Goal: Transaction & Acquisition: Book appointment/travel/reservation

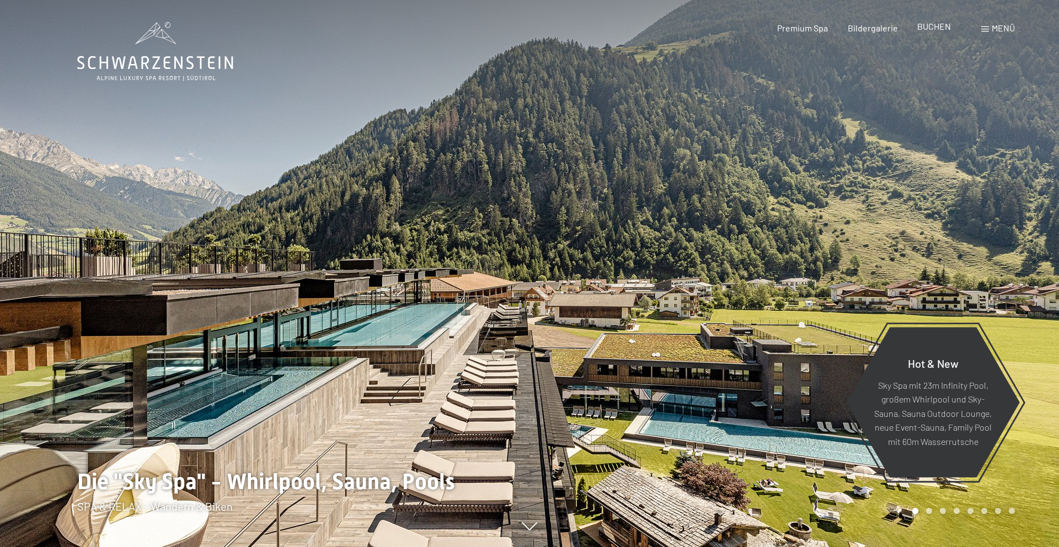
click at [934, 26] on span "BUCHEN" at bounding box center [934, 26] width 34 height 10
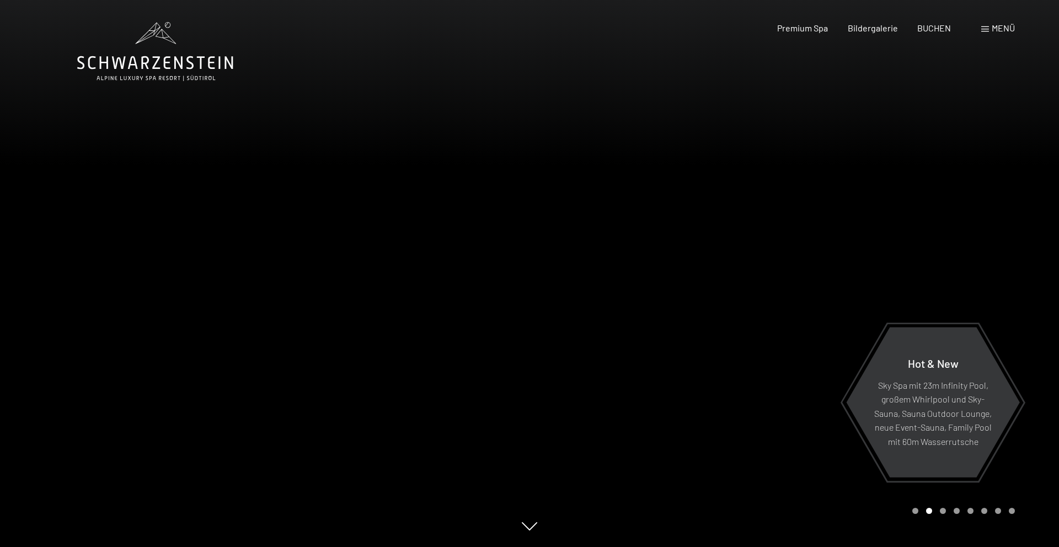
click at [999, 26] on span "Menü" at bounding box center [1002, 28] width 23 height 10
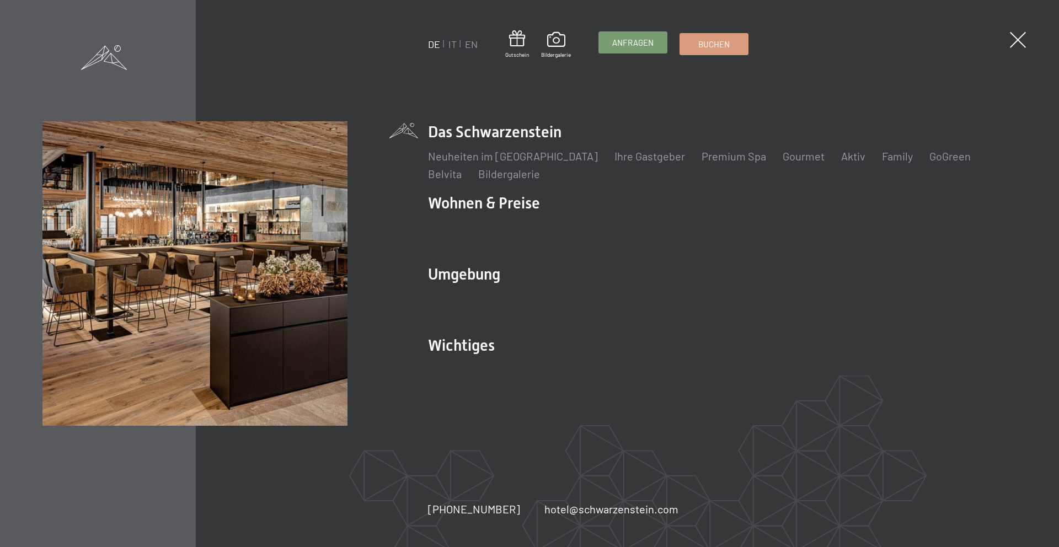
click at [629, 49] on link "Anfragen" at bounding box center [633, 42] width 68 height 21
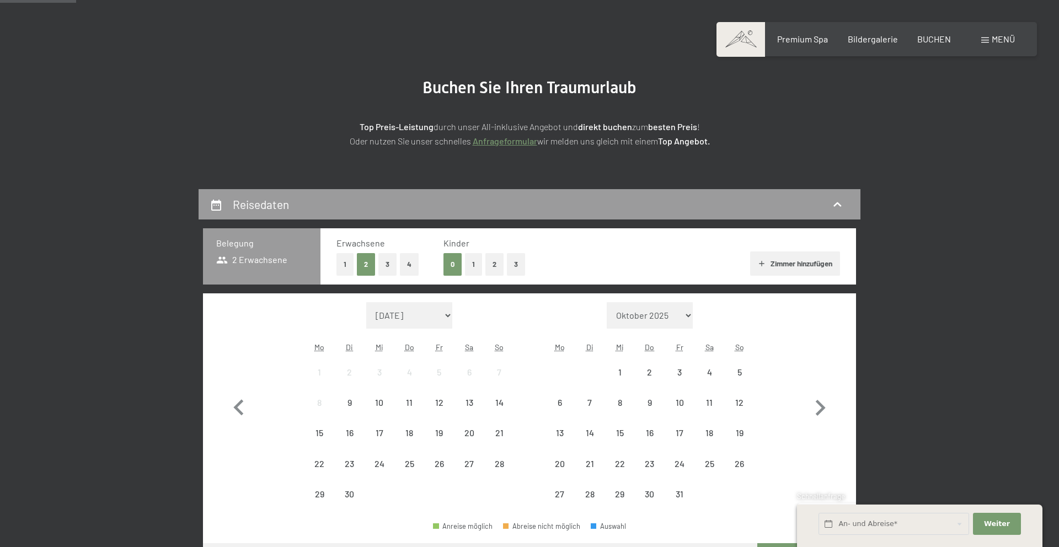
scroll to position [167, 0]
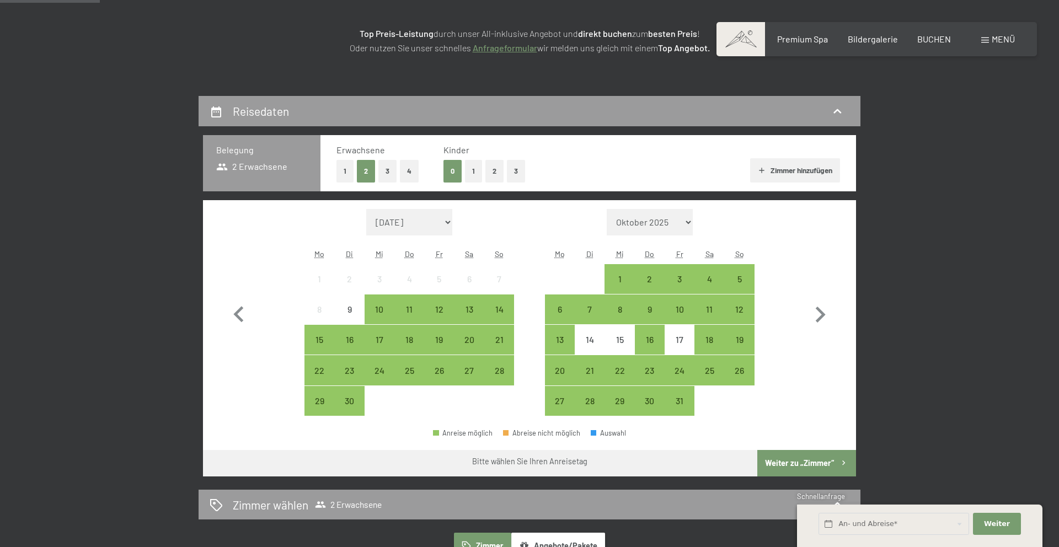
click at [381, 167] on button "3" at bounding box center [387, 171] width 18 height 23
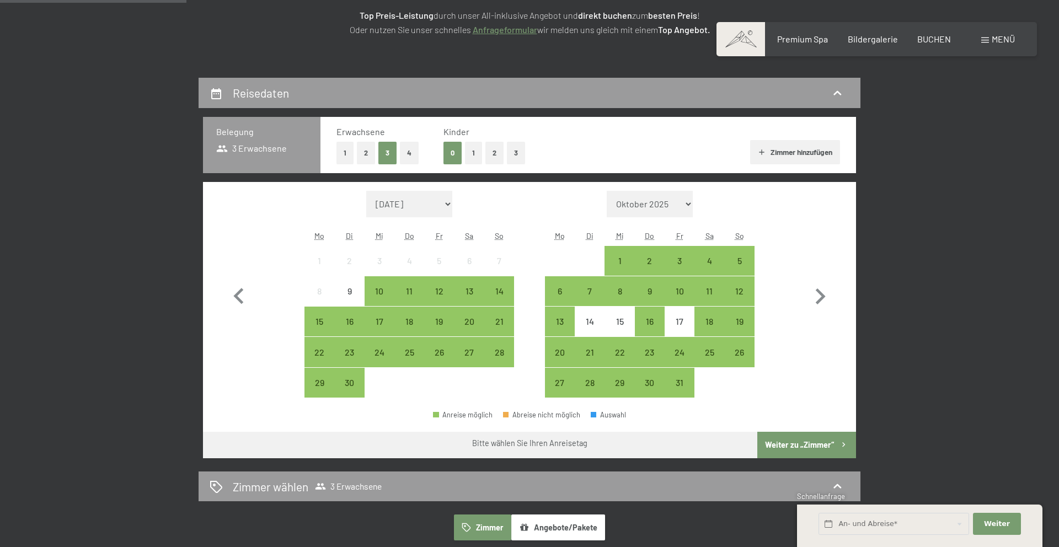
scroll to position [189, 0]
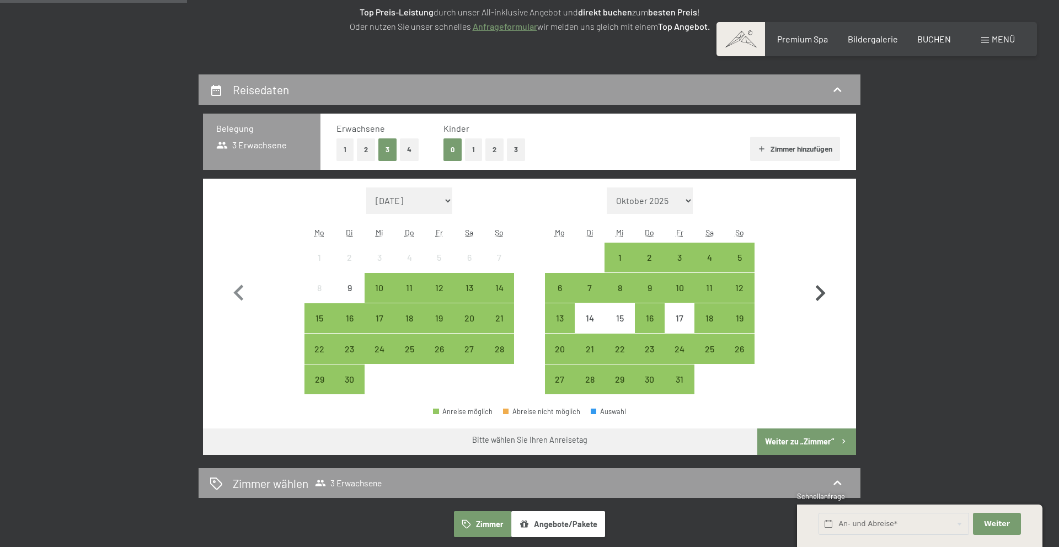
click at [814, 297] on icon "button" at bounding box center [820, 293] width 32 height 32
select select "2025-10-01"
select select "2025-11-01"
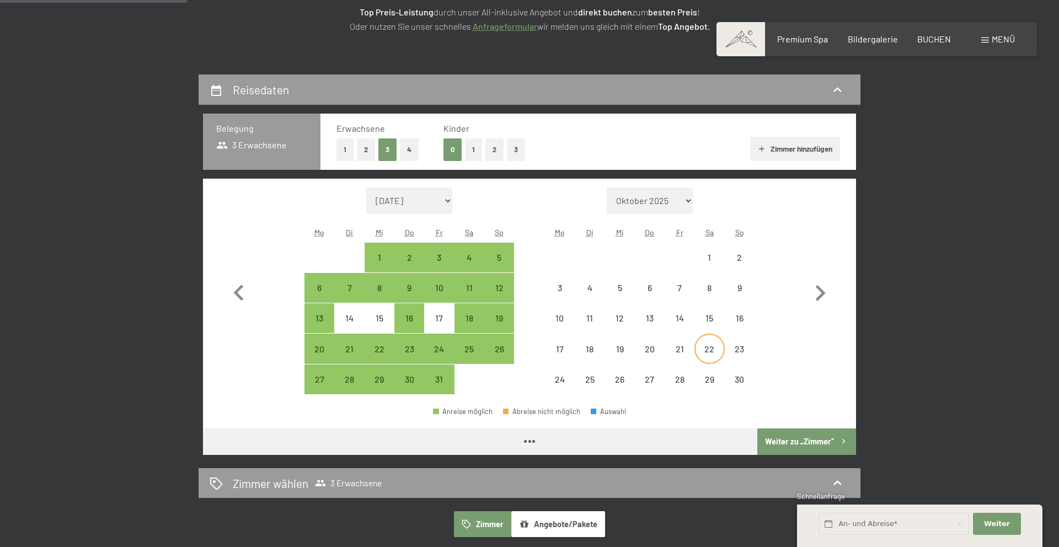
select select "2025-10-01"
select select "2025-11-01"
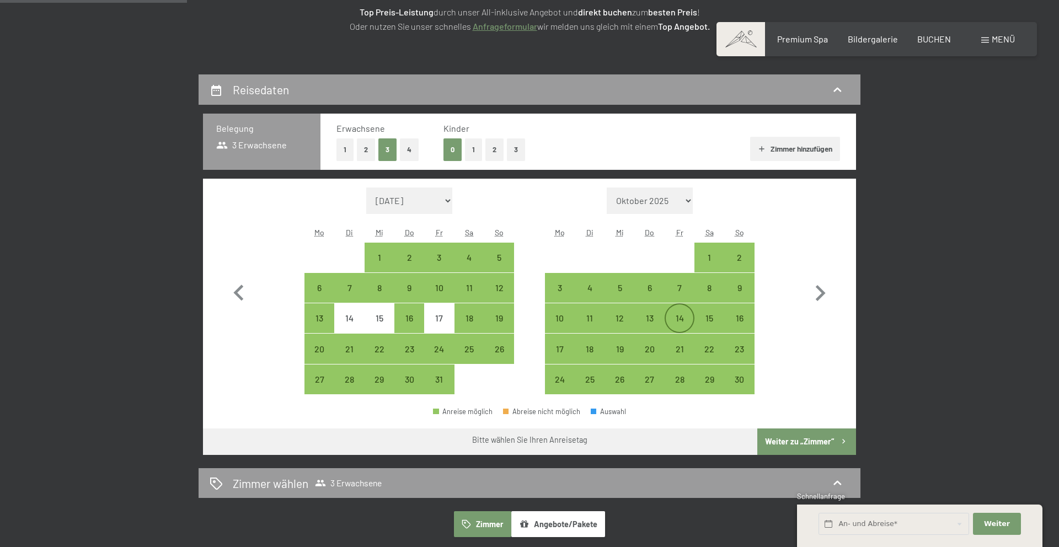
click at [682, 321] on div "14" at bounding box center [680, 328] width 28 height 28
select select "2025-10-01"
select select "2025-11-01"
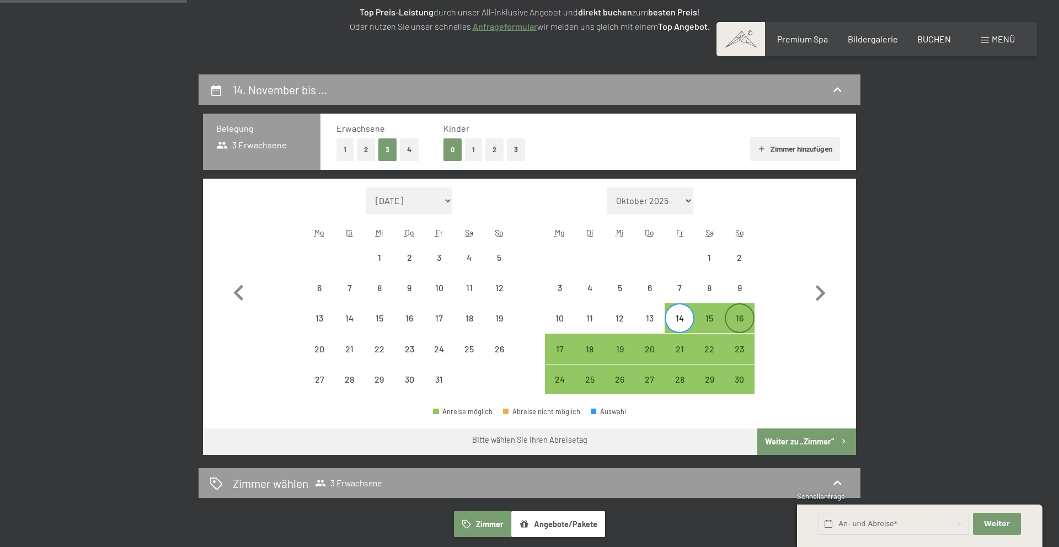
click at [738, 318] on div "16" at bounding box center [740, 328] width 28 height 28
select select "2025-10-01"
select select "2025-11-01"
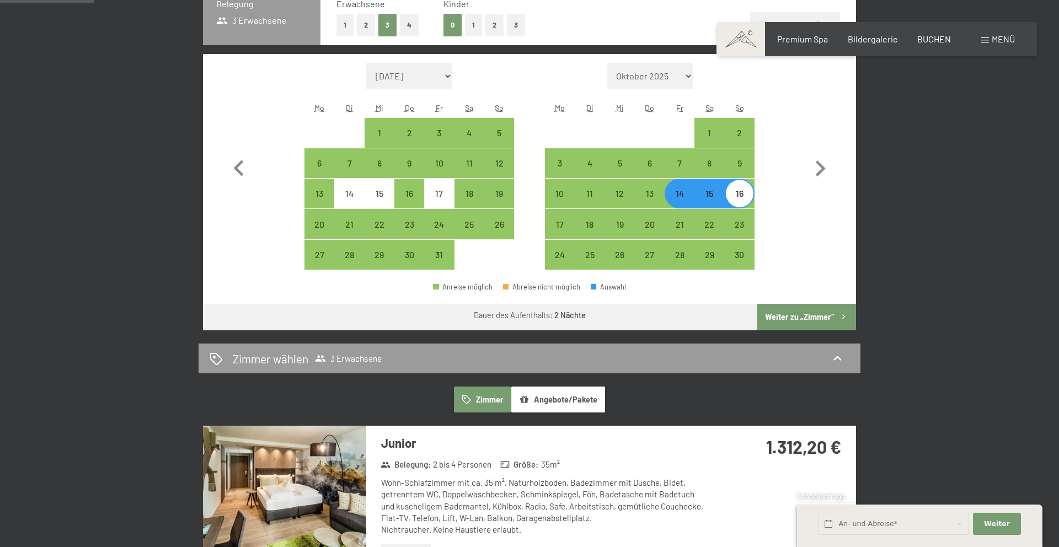
scroll to position [318, 0]
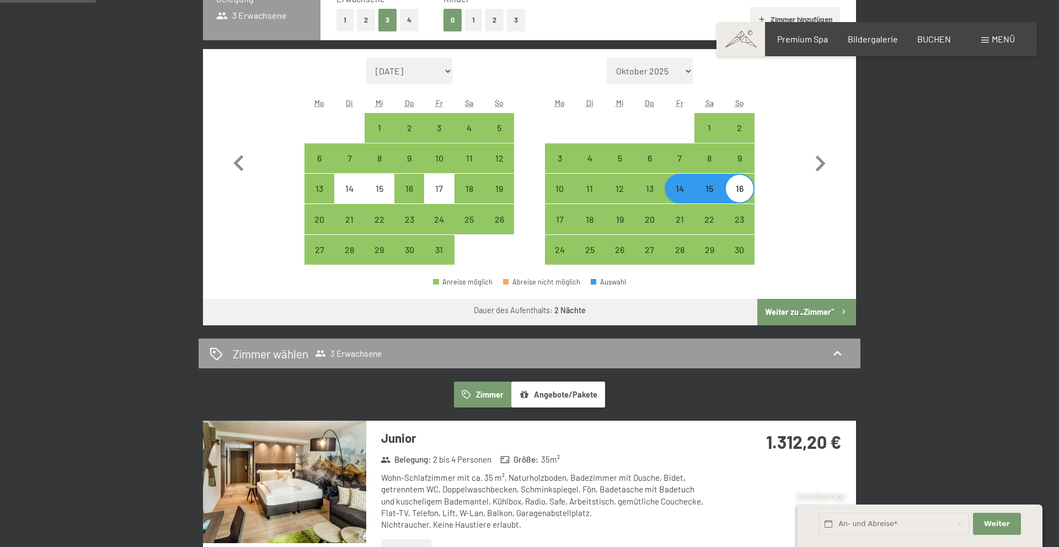
click at [820, 313] on button "Weiter zu „Zimmer“" at bounding box center [806, 312] width 99 height 26
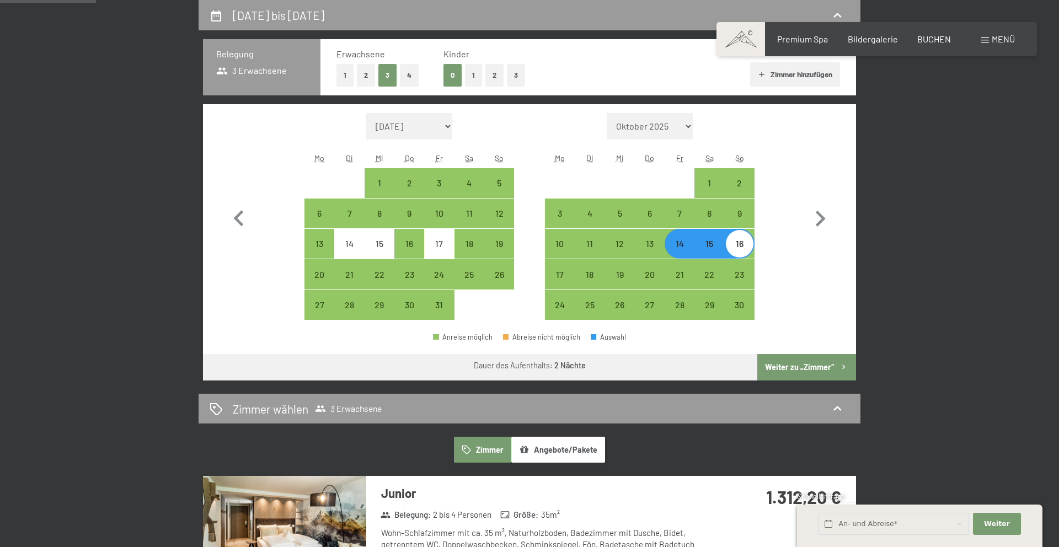
select select "2025-10-01"
select select "2025-11-01"
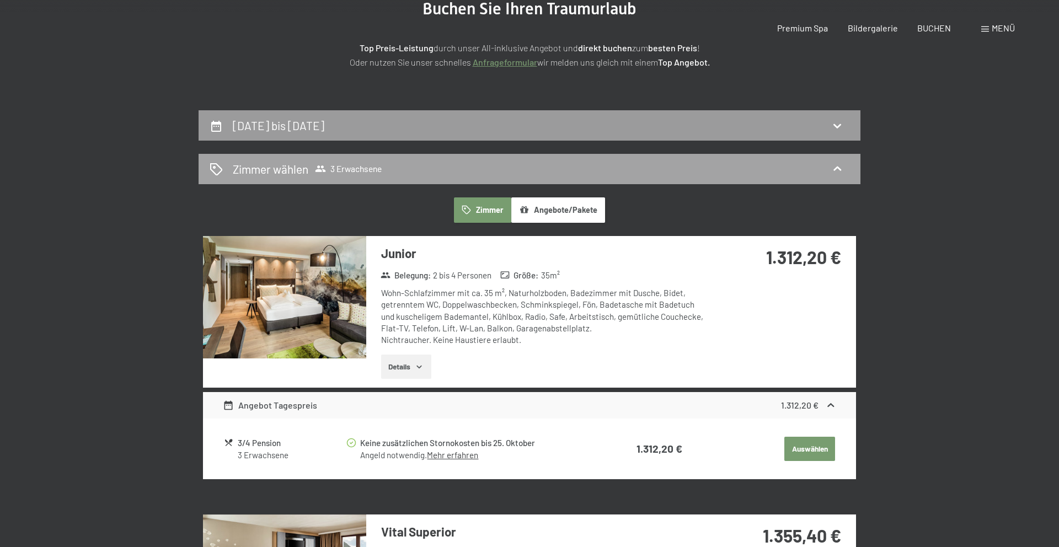
scroll to position [0, 0]
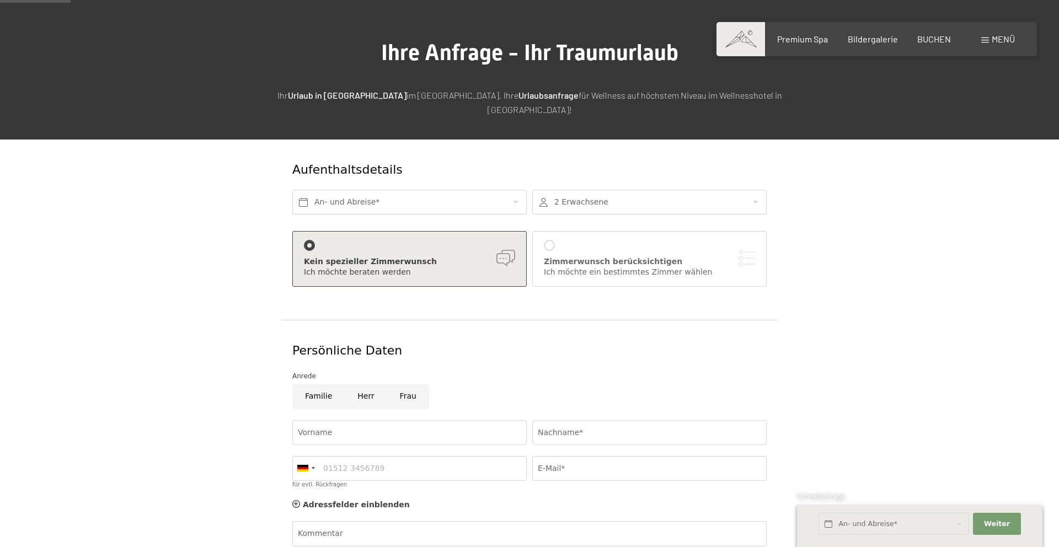
scroll to position [72, 0]
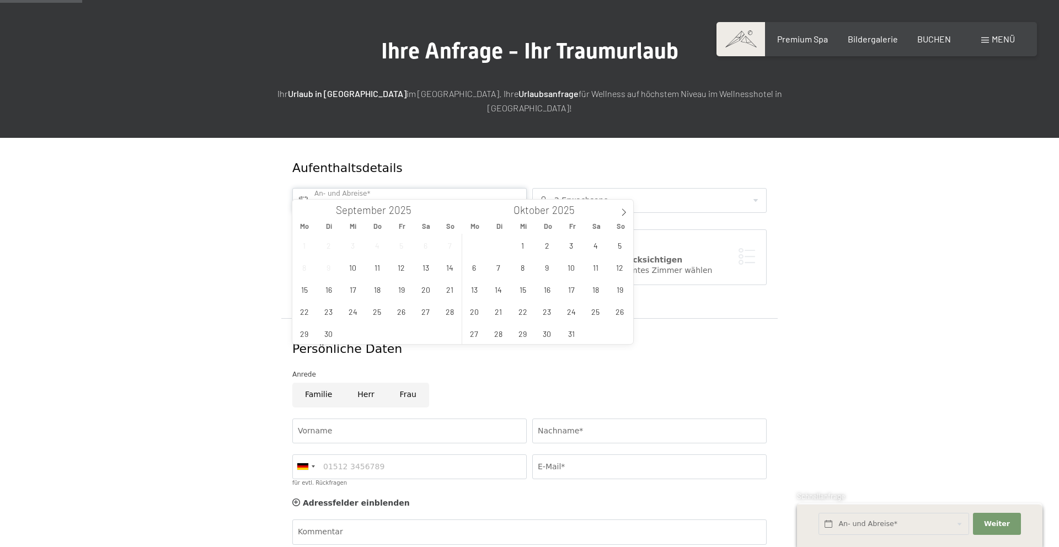
click at [372, 188] on input "text" at bounding box center [409, 200] width 234 height 25
click at [623, 211] on icon at bounding box center [624, 212] width 8 height 8
click at [568, 289] on span "14" at bounding box center [571, 289] width 22 height 22
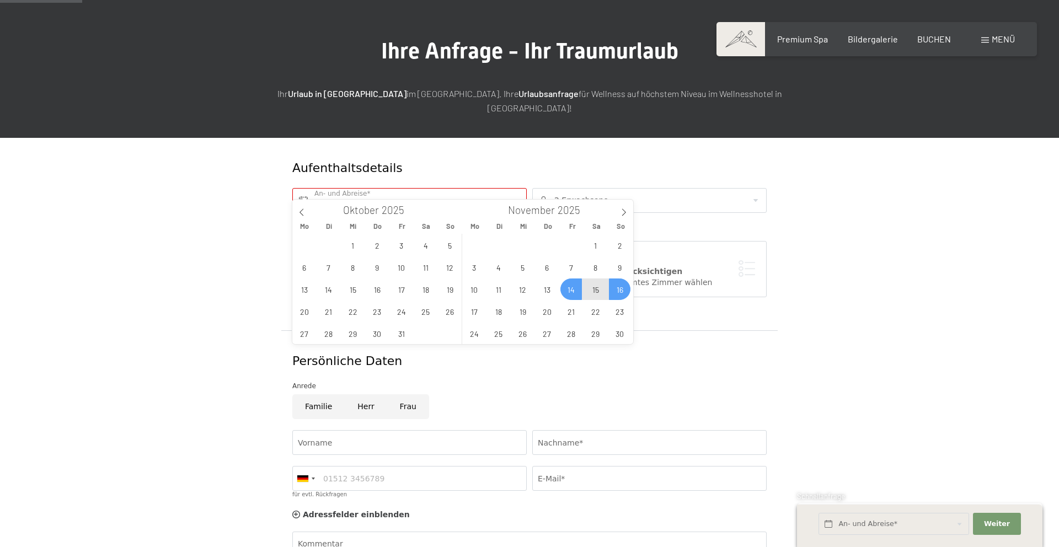
click at [614, 290] on span "16" at bounding box center [620, 289] width 22 height 22
type input "Fr. 14.11.2025 - So. 16.11.2025"
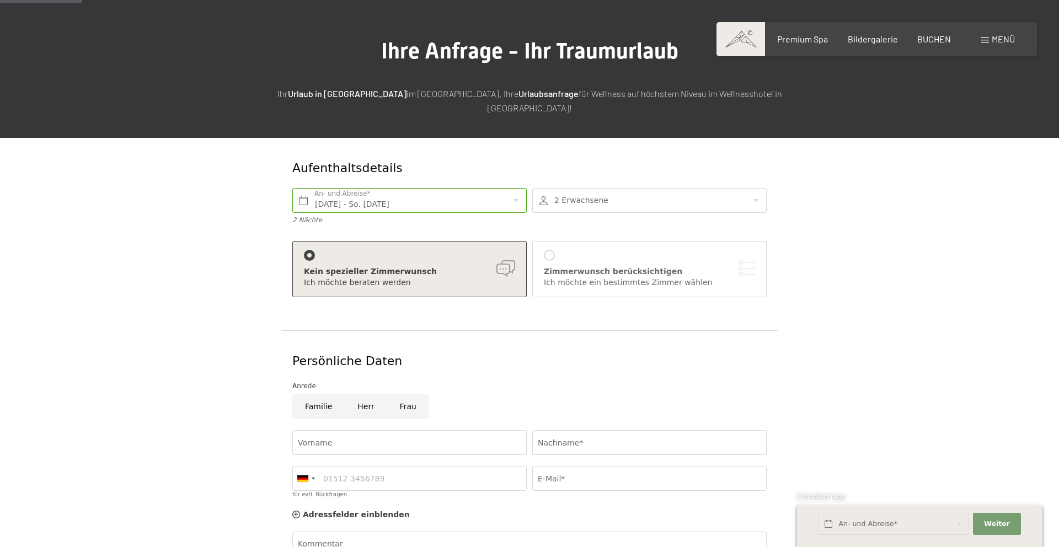
click at [684, 196] on div at bounding box center [649, 200] width 234 height 25
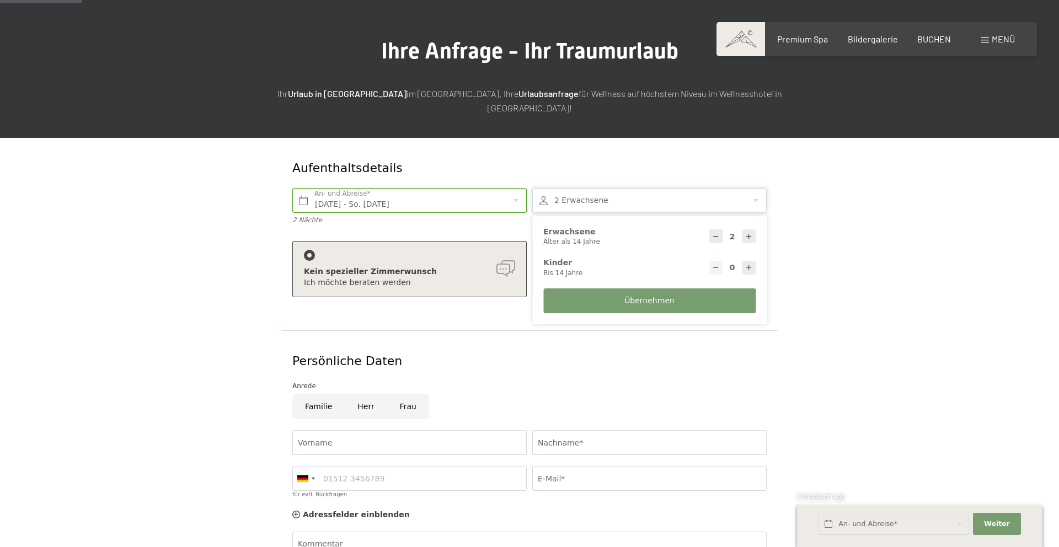
click at [753, 229] on div at bounding box center [749, 236] width 14 height 14
type input "3"
click at [643, 292] on button "Übernehmen" at bounding box center [649, 300] width 212 height 25
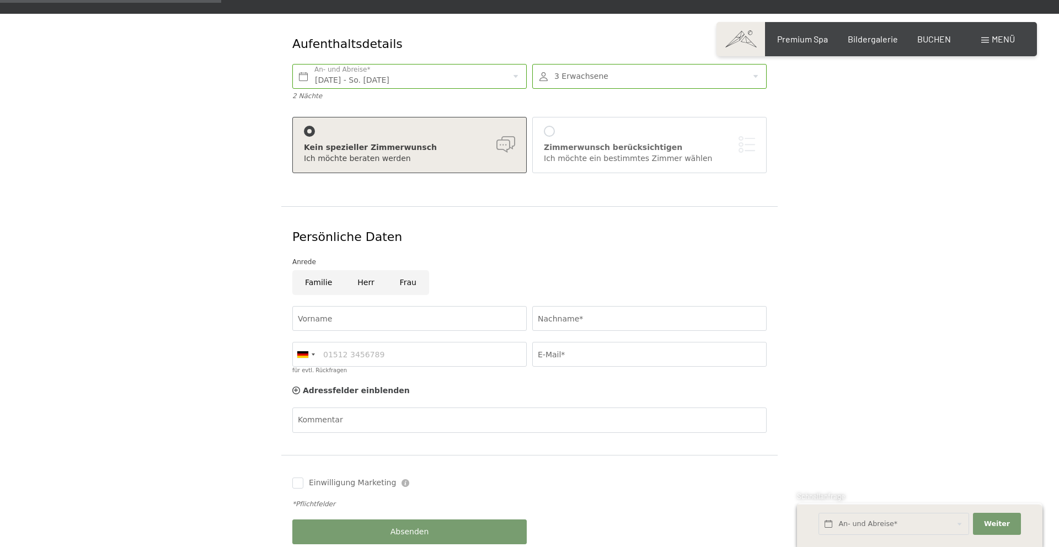
scroll to position [197, 0]
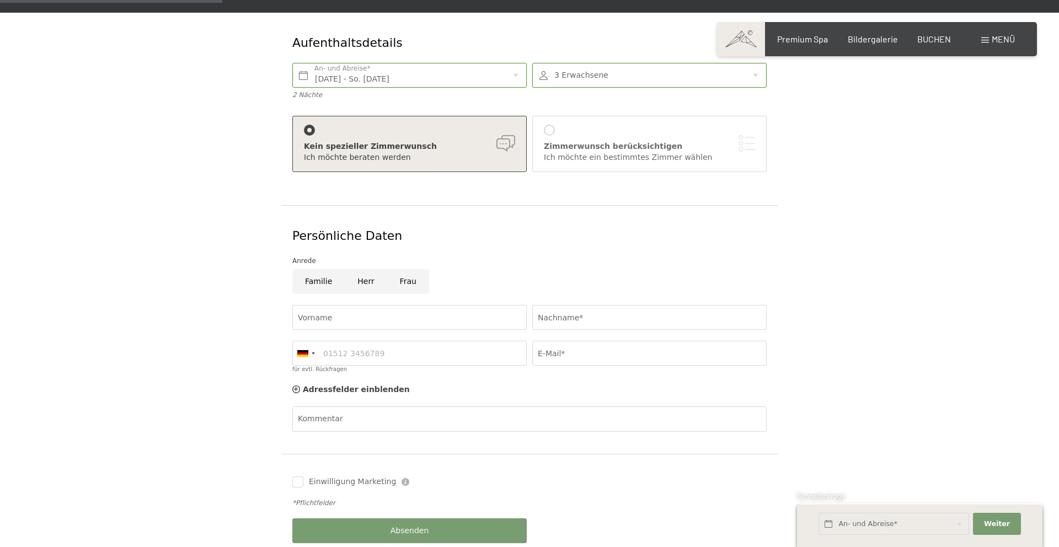
click at [676, 152] on div "Ich möchte ein bestimmtes Zimmer wählen" at bounding box center [649, 157] width 211 height 11
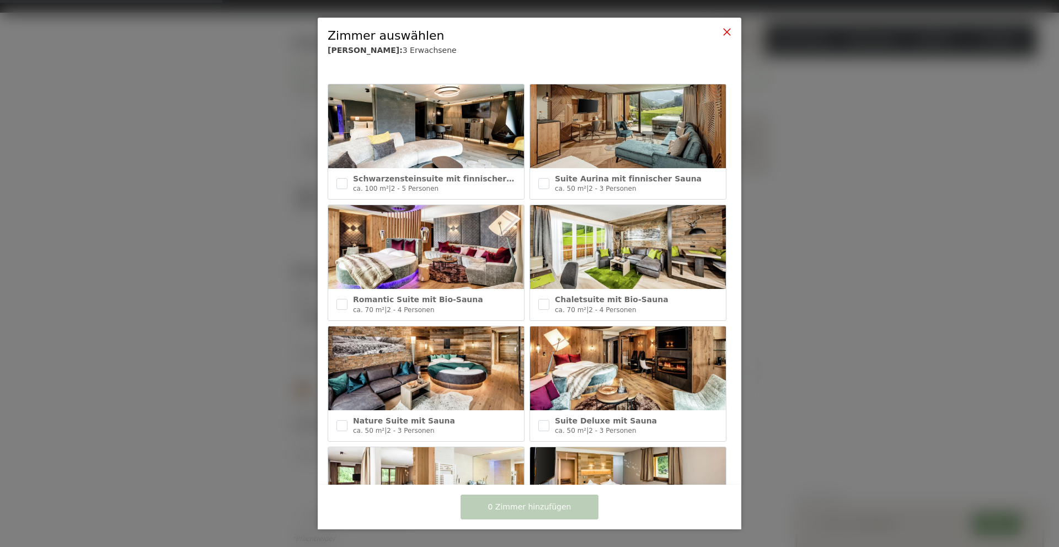
click at [729, 33] on icon at bounding box center [726, 32] width 9 height 9
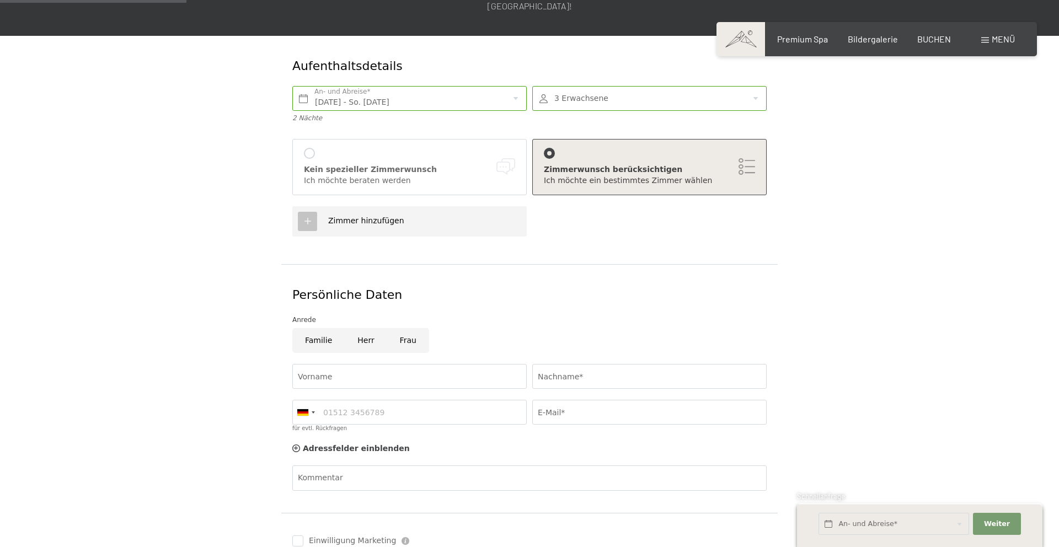
scroll to position [169, 0]
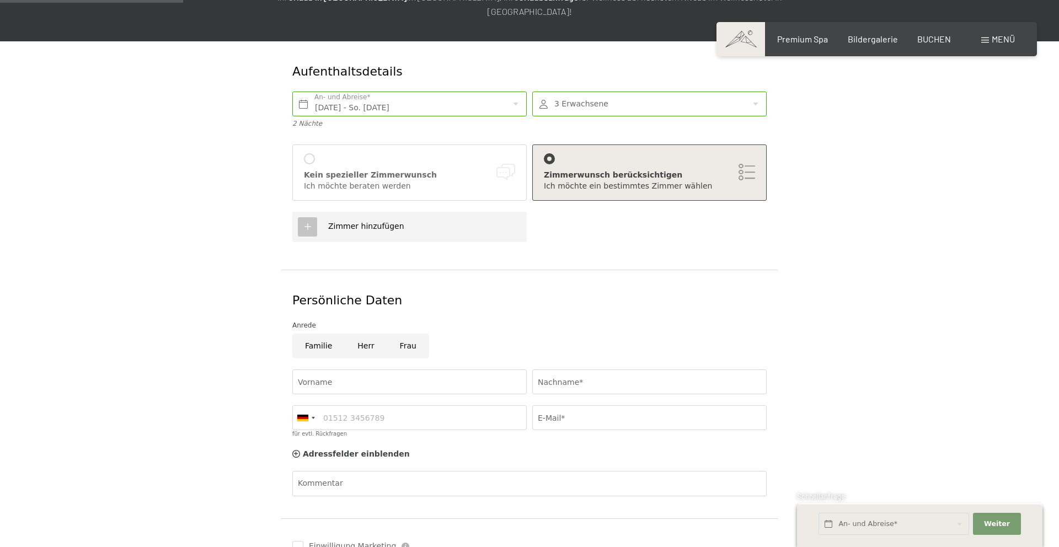
click at [395, 154] on div "Kein spezieller Zimmerwunsch Ich möchte beraten werden" at bounding box center [409, 172] width 211 height 38
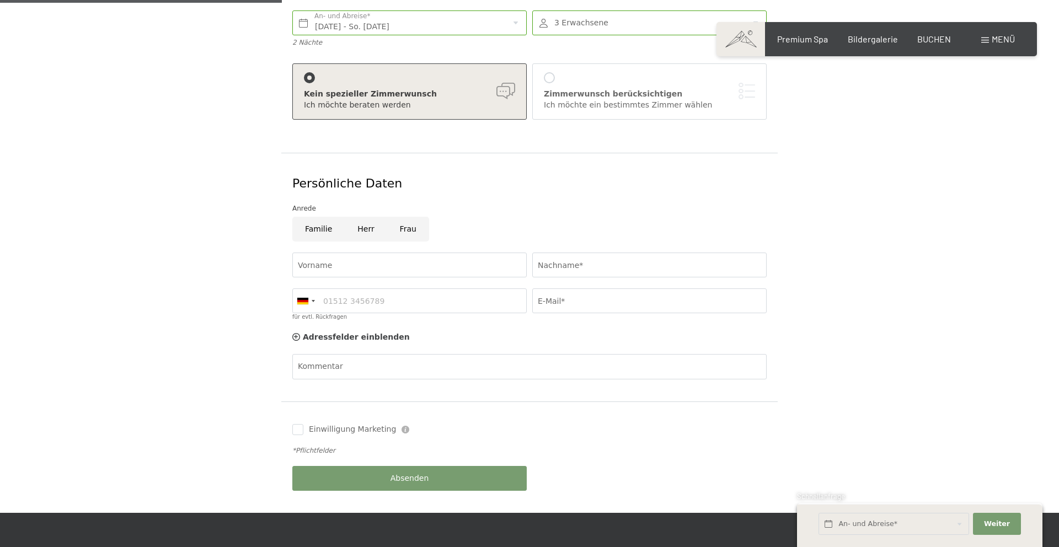
scroll to position [250, 0]
click at [320, 216] on input "Familie" at bounding box center [318, 228] width 52 height 25
radio input "true"
click at [389, 216] on input "Frau" at bounding box center [408, 228] width 42 height 25
click at [368, 252] on input "Vorname" at bounding box center [409, 264] width 234 height 25
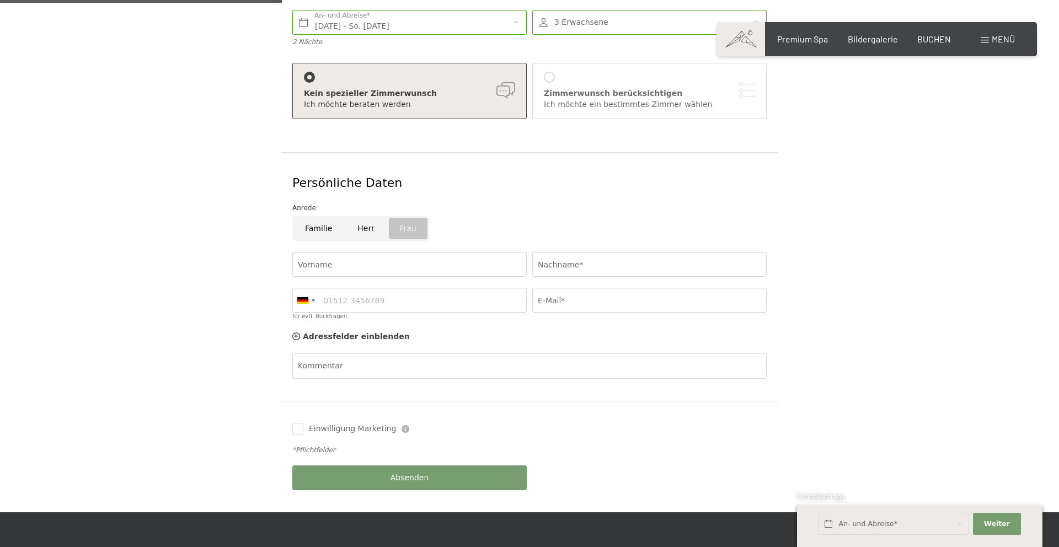
click at [404, 217] on input "Frau" at bounding box center [408, 228] width 42 height 25
click at [453, 216] on div "Familie Herr Frau" at bounding box center [529, 231] width 480 height 30
click at [399, 216] on input "Frau" at bounding box center [408, 228] width 42 height 25
click at [484, 202] on div "Anrede" at bounding box center [529, 207] width 474 height 11
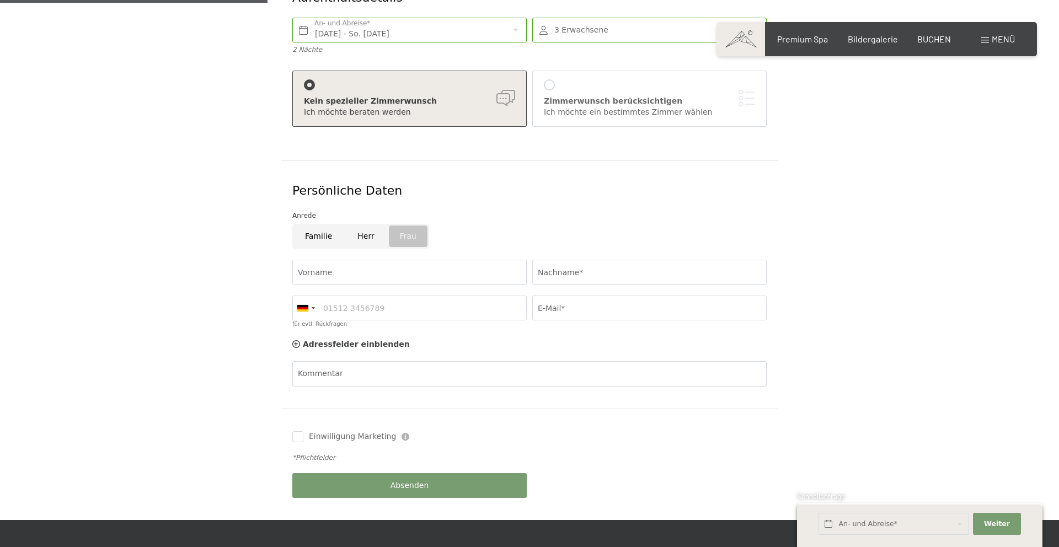
scroll to position [250, 0]
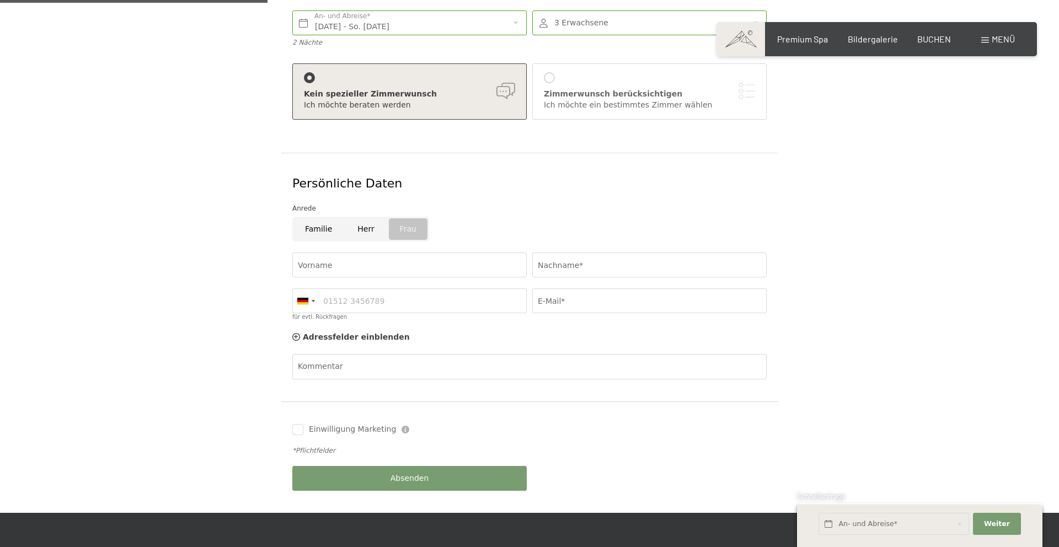
drag, startPoint x: 396, startPoint y: 213, endPoint x: 331, endPoint y: 221, distance: 65.5
click at [396, 217] on input "Frau" at bounding box center [408, 229] width 42 height 25
radio input "false"
click at [320, 217] on input "Familie" at bounding box center [318, 229] width 52 height 25
radio input "true"
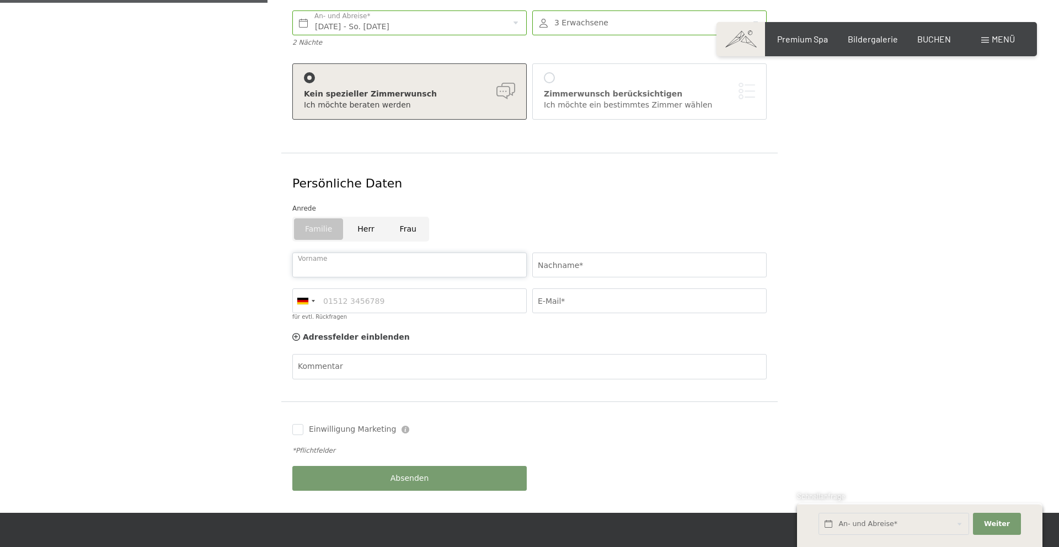
click at [359, 256] on input "Vorname" at bounding box center [409, 265] width 234 height 25
click at [961, 318] on div "Aufenthaltsdetails Fr. 14.11.2025 - So. 16.11.2025 An- und Abreise* 2 Nächte 3 …" at bounding box center [529, 236] width 1059 height 553
click at [648, 293] on input "E-Mail*" at bounding box center [649, 300] width 234 height 25
type input "teresa19990705@gmail.com"
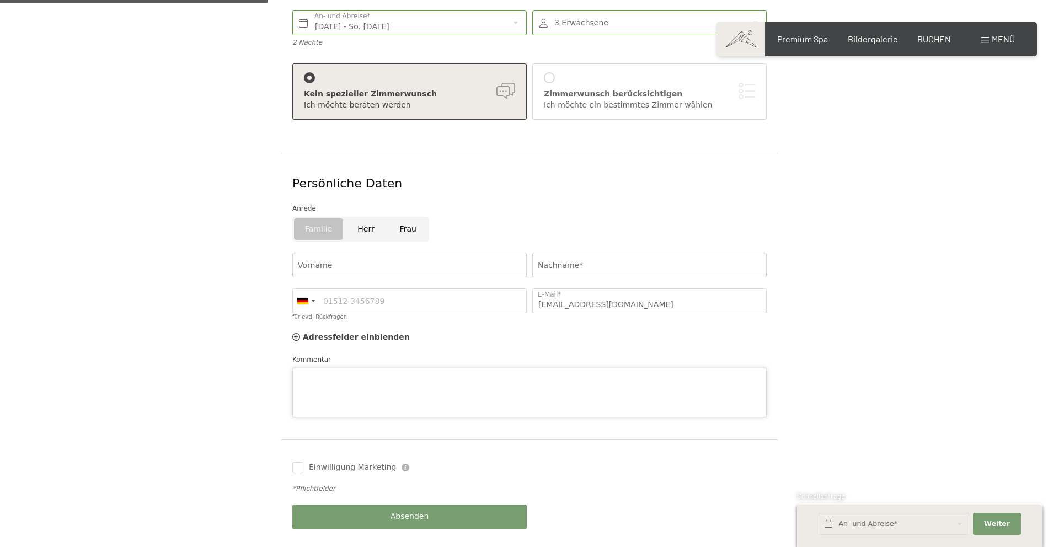
click at [413, 368] on textarea "Kommentar" at bounding box center [529, 393] width 474 height 50
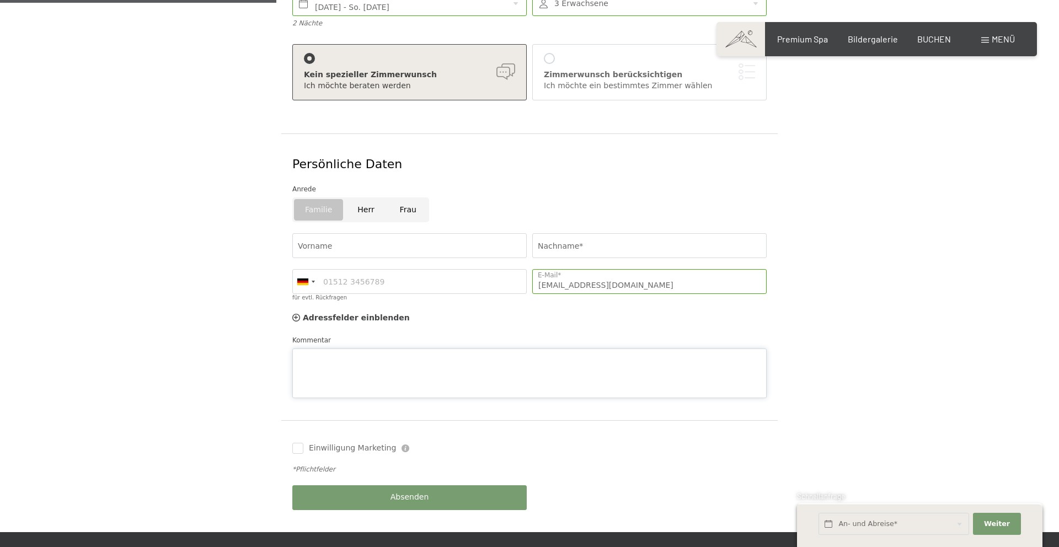
scroll to position [270, 0]
click at [443, 348] on textarea "1 Doppelzimmer 1 Einzelzimmer" at bounding box center [529, 373] width 474 height 50
click at [380, 349] on textarea "1 Doppelzimmer mit Balkon 1 Einzelzimmer" at bounding box center [529, 373] width 474 height 50
click at [351, 352] on textarea "1 Doppelzimmer mit Balkon 1 Einzelzimmer Balkon" at bounding box center [529, 373] width 474 height 50
click at [409, 348] on textarea "1 Doppelzimmer mit Balkon 1 Einzelzimmer mit Balkon" at bounding box center [529, 373] width 474 height 50
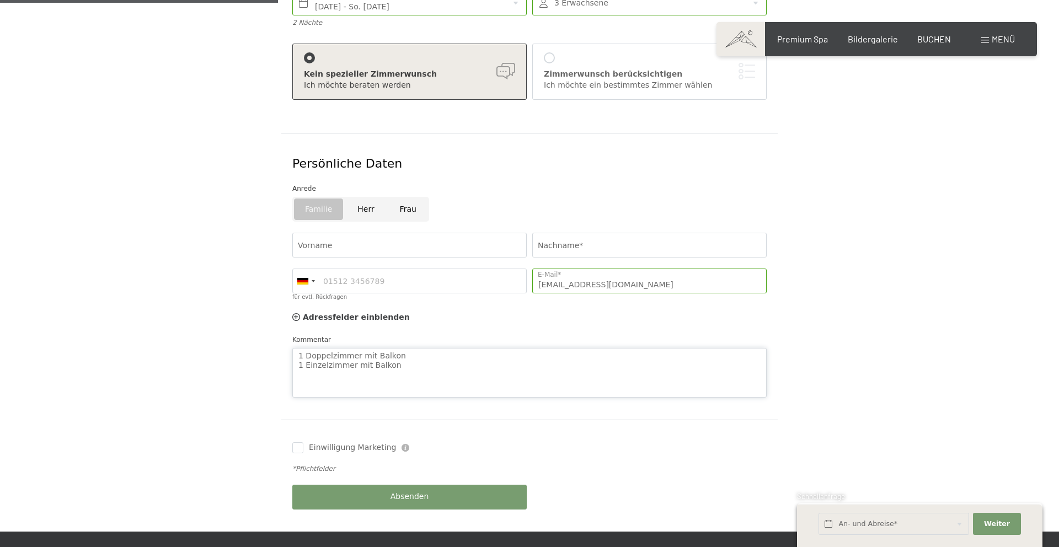
click at [402, 351] on textarea "1 Doppelzimmer mit Balkon 1 Einzelzimmer mit Balkon" at bounding box center [529, 373] width 474 height 50
click at [406, 348] on textarea "1 Doppelzimmer mit Balkon 1 Einzelzimmer mit Balkon" at bounding box center [529, 373] width 474 height 50
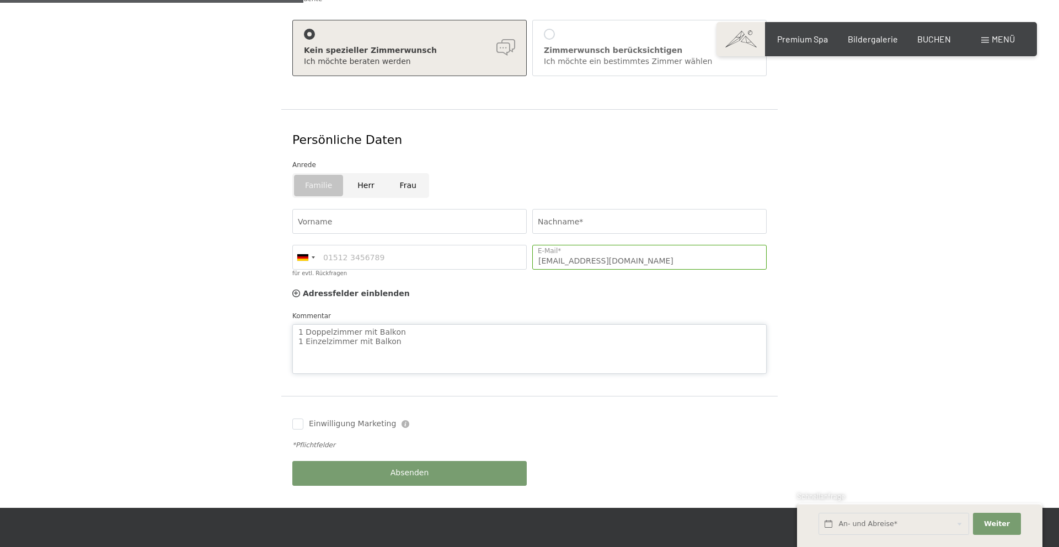
scroll to position [295, 0]
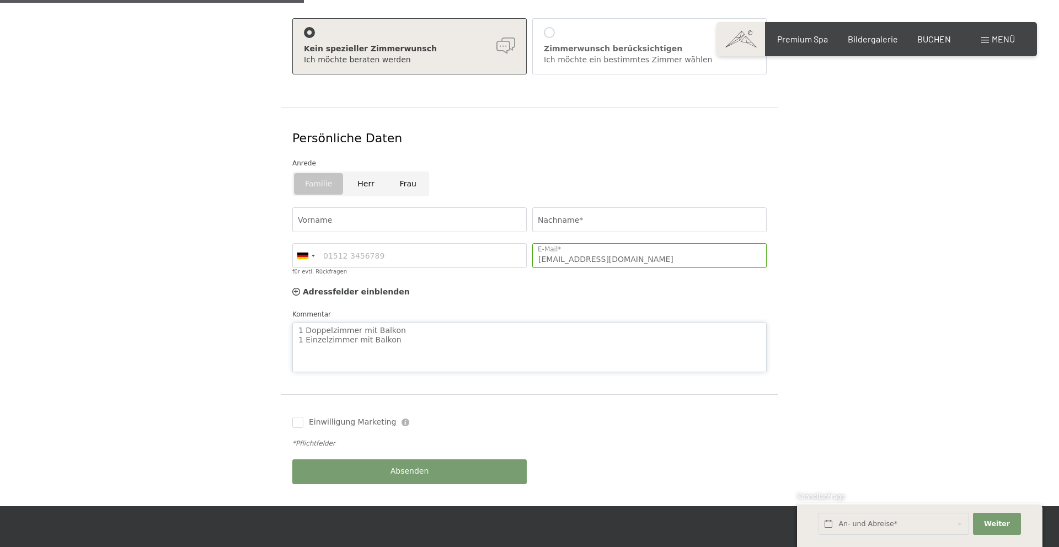
click at [404, 326] on textarea "1 Doppelzimmer mit Balkon 1 Einzelzimmer mit Balkon" at bounding box center [529, 348] width 474 height 50
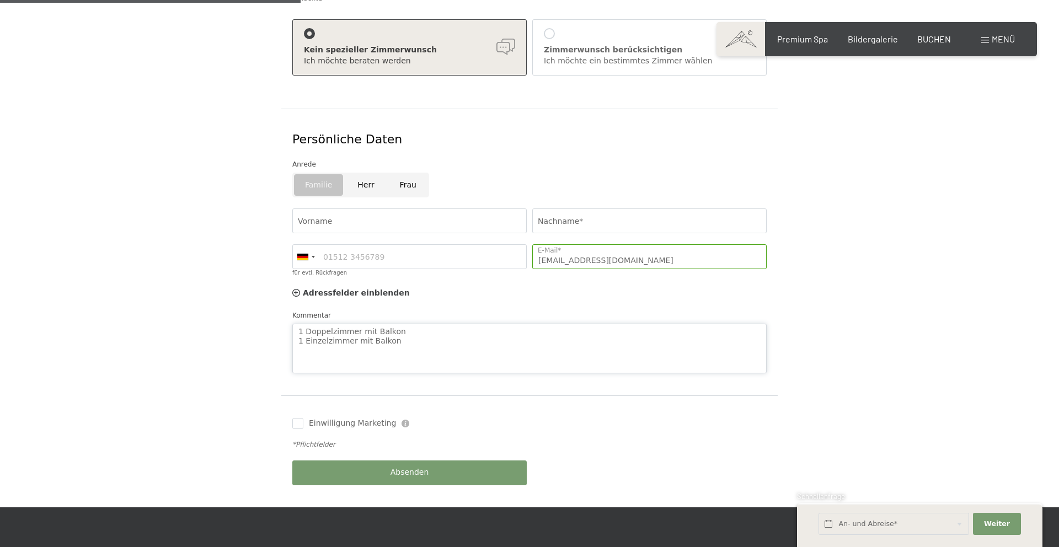
scroll to position [292, 0]
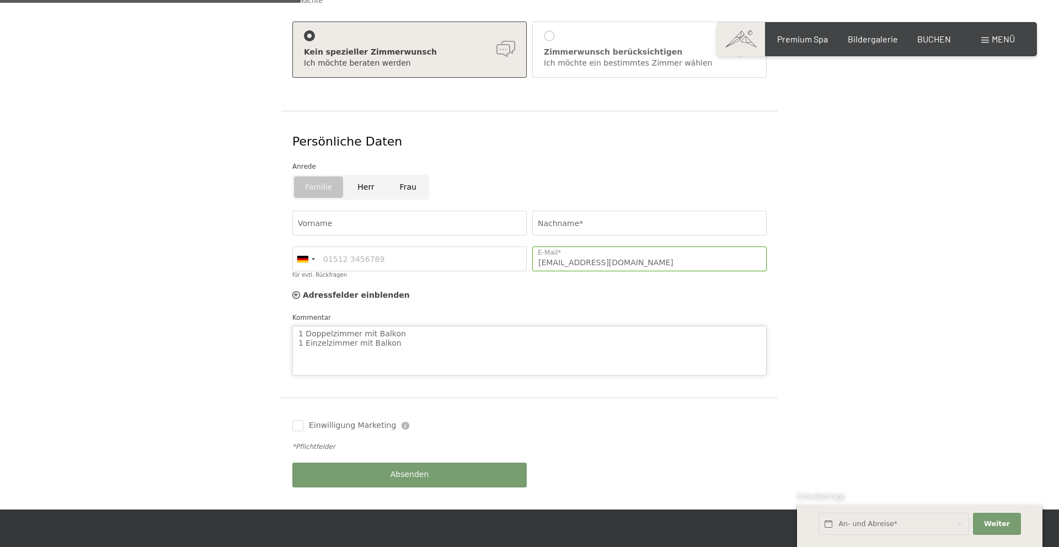
type textarea "1 Doppelzimmer mit Balkon 1 Einzelzimmer mit Balkon"
click at [372, 211] on input "Vorname" at bounding box center [409, 223] width 234 height 25
click at [404, 175] on input "Frau" at bounding box center [408, 187] width 42 height 25
radio input "true"
click at [363, 212] on input "Vorname" at bounding box center [409, 223] width 234 height 25
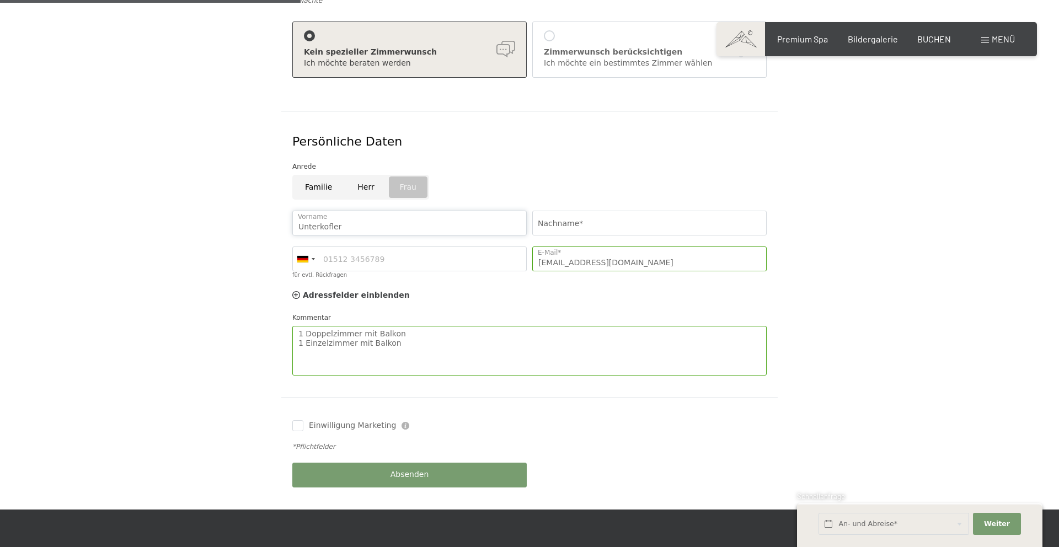
type input "Unterkofler"
type input "T"
click at [362, 211] on input "Unterkofler" at bounding box center [409, 223] width 234 height 25
type input "U"
type input "Teresa"
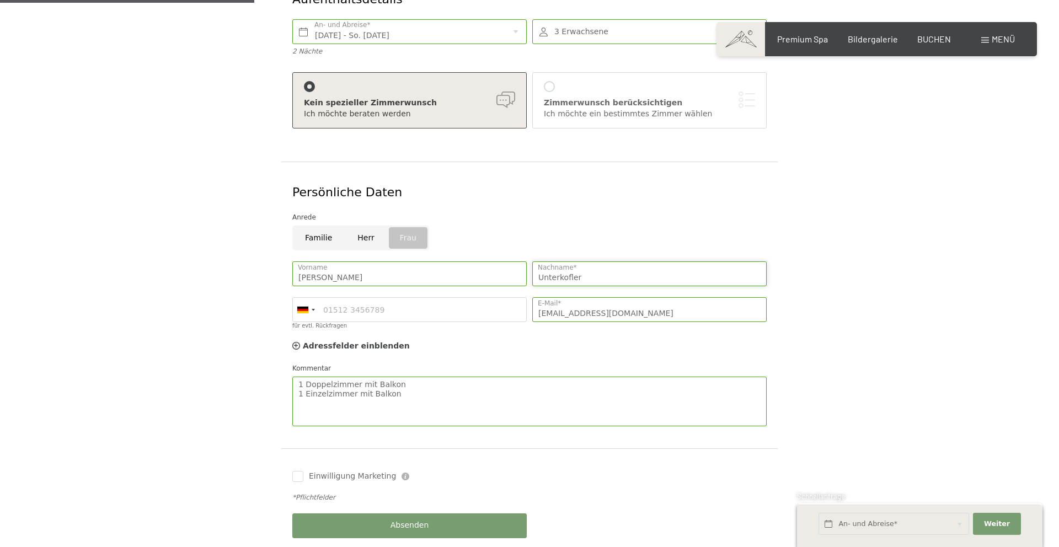
scroll to position [342, 0]
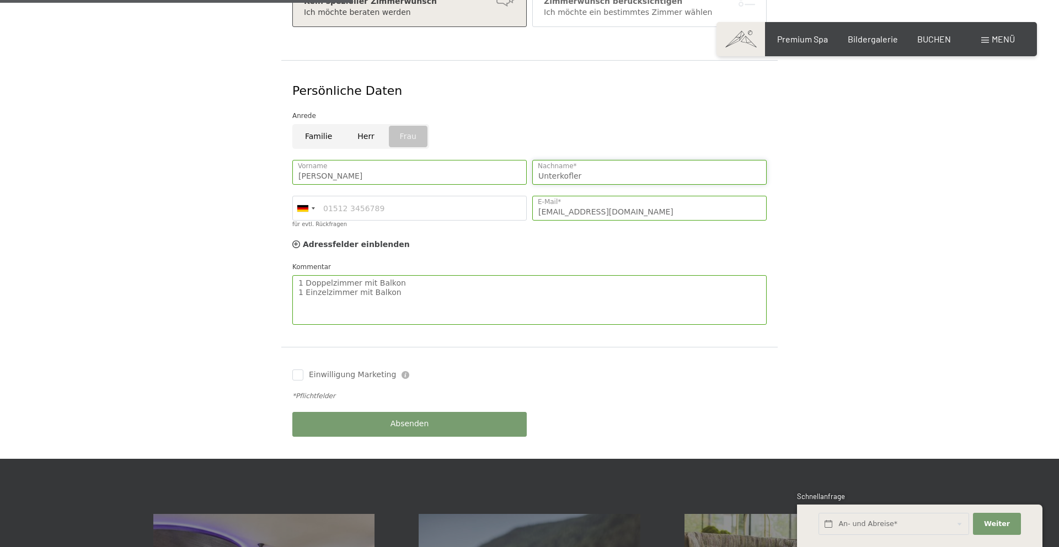
type input "Unterkofler"
click at [411, 419] on span "Absenden" at bounding box center [409, 424] width 39 height 11
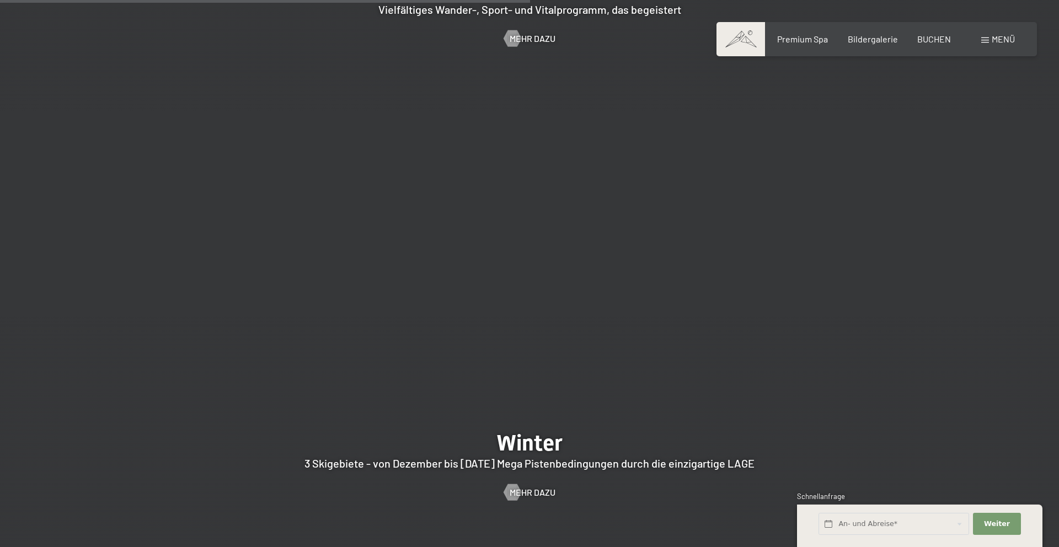
scroll to position [2797, 0]
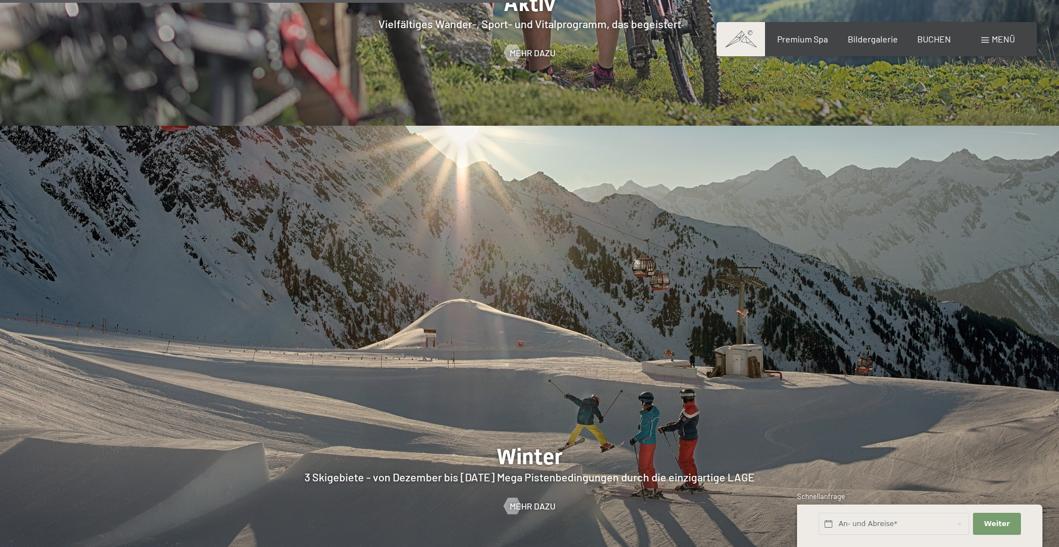
click at [997, 45] on div "Buchen Anfragen Premium Spa Bildergalerie BUCHEN Menü DE IT EN Gutschein Bilder…" at bounding box center [876, 39] width 276 height 12
click at [999, 33] on div "Buchen Anfragen Premium Spa Bildergalerie BUCHEN Menü DE IT EN Gutschein Bilder…" at bounding box center [876, 39] width 276 height 12
click at [983, 41] on span at bounding box center [985, 40] width 8 height 6
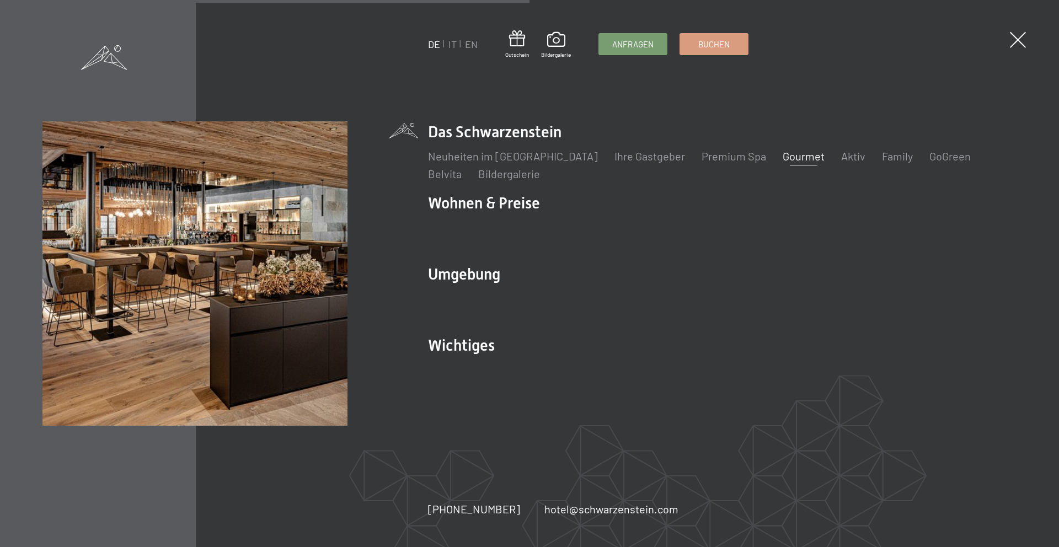
click at [782, 154] on link "Gourmet" at bounding box center [803, 155] width 42 height 13
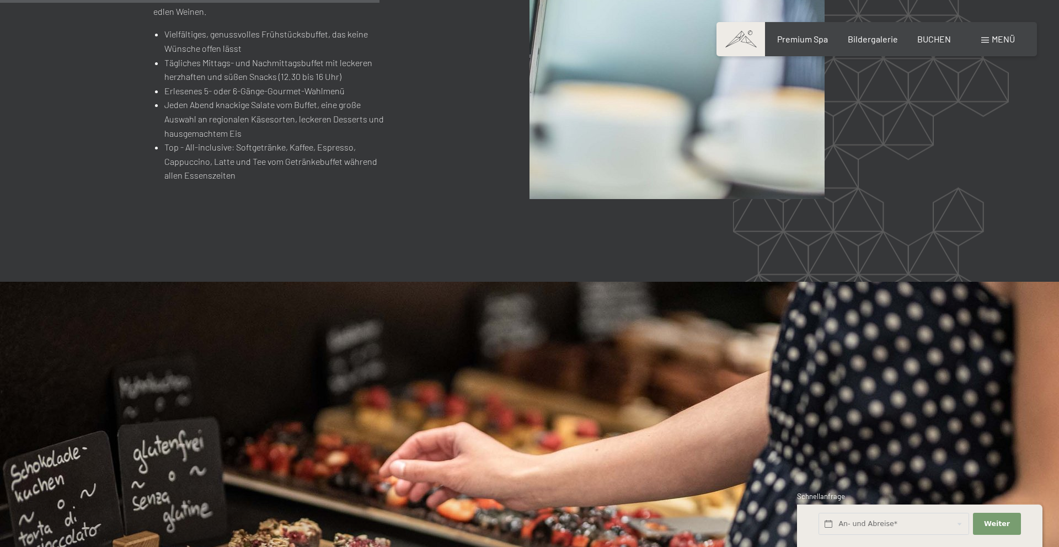
scroll to position [1543, 0]
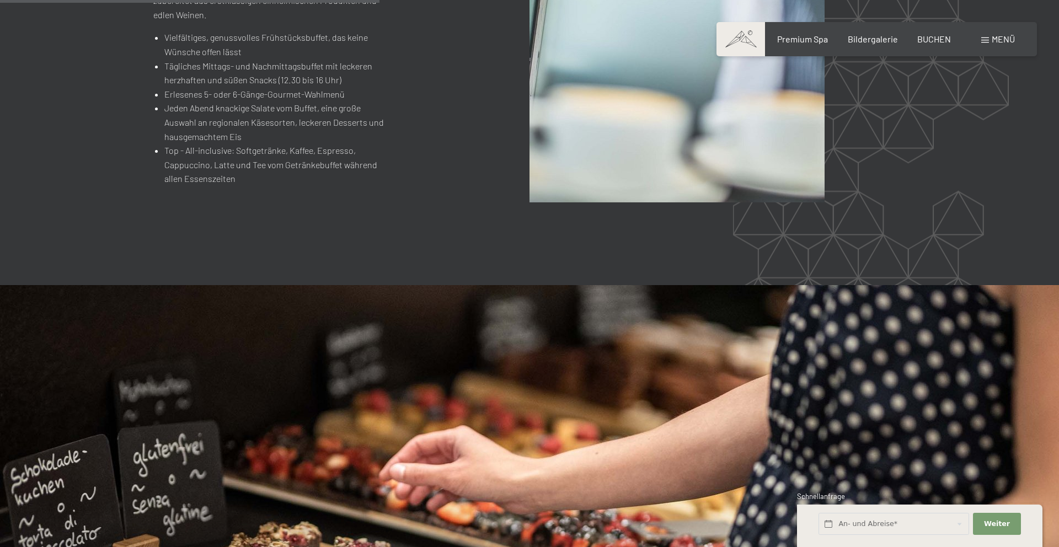
click at [1002, 34] on span "Menü" at bounding box center [1002, 39] width 23 height 10
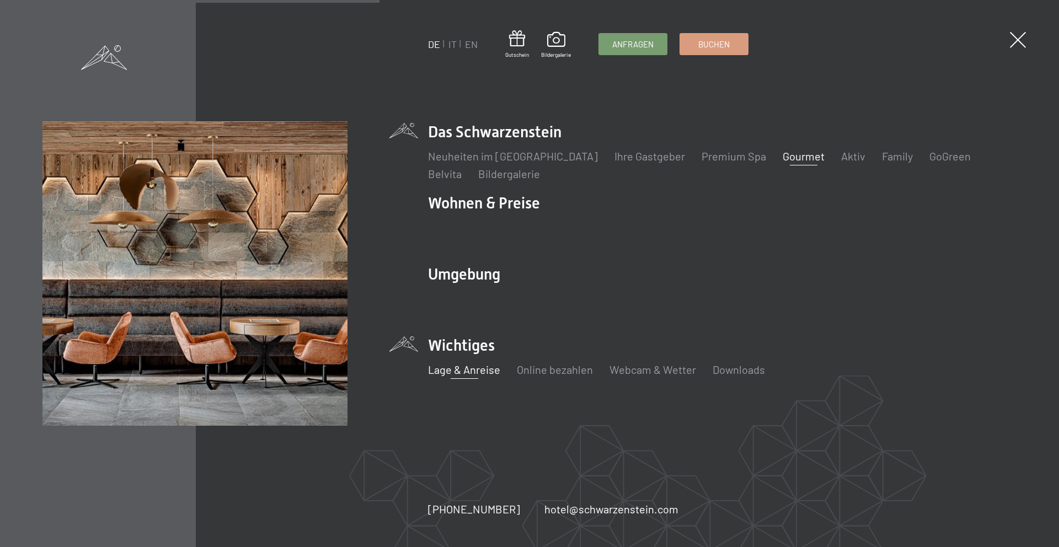
click at [457, 372] on link "Lage & Anreise" at bounding box center [464, 369] width 72 height 13
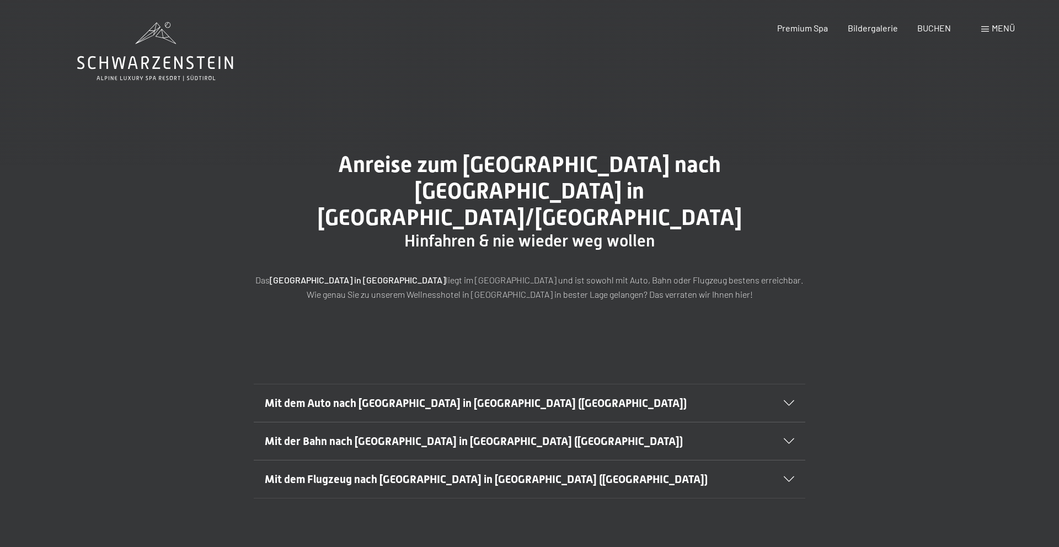
click at [995, 24] on span "Menü" at bounding box center [1002, 28] width 23 height 10
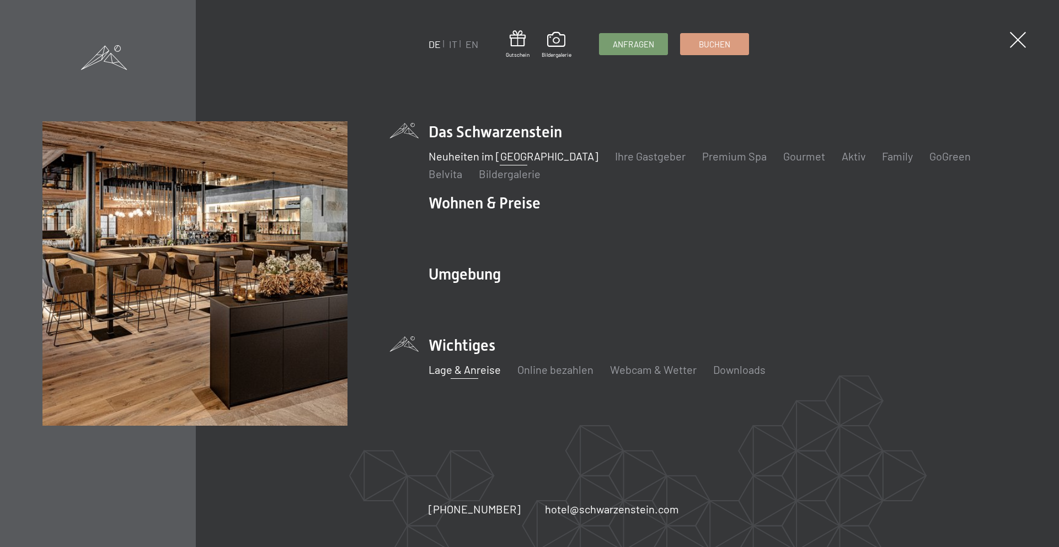
click at [489, 158] on link "Neuheiten im [GEOGRAPHIC_DATA]" at bounding box center [513, 155] width 170 height 13
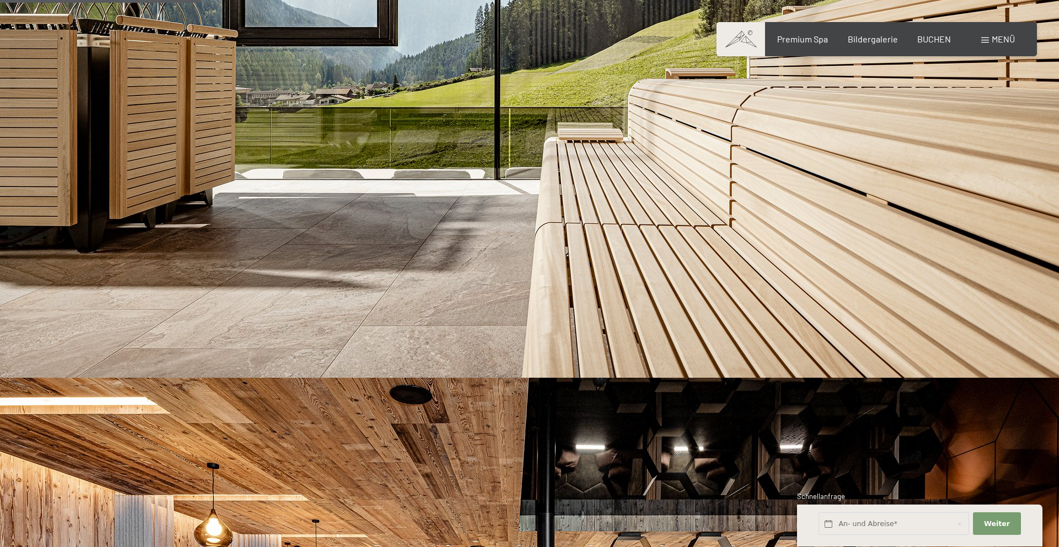
scroll to position [887, 0]
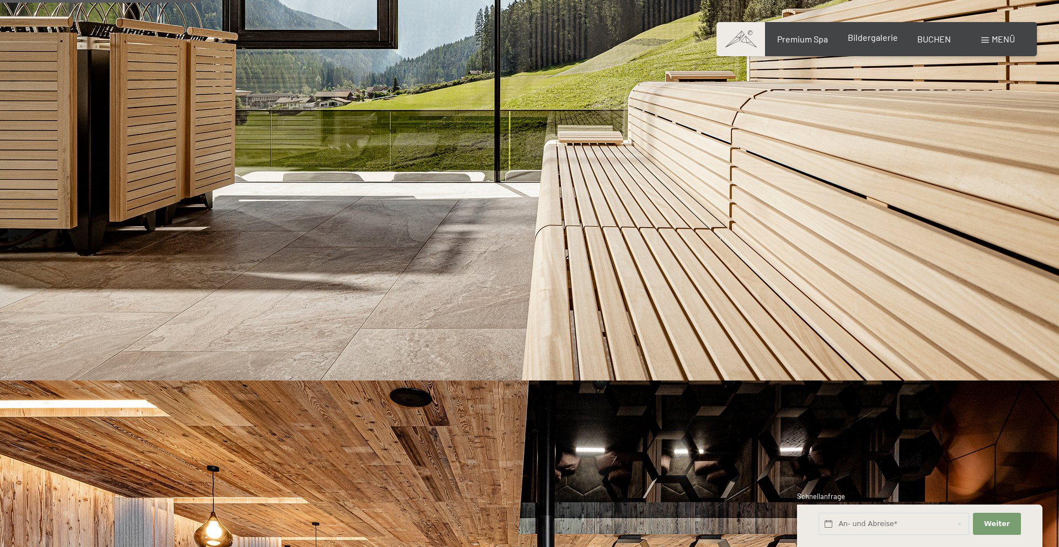
click at [886, 36] on span "Bildergalerie" at bounding box center [873, 37] width 50 height 10
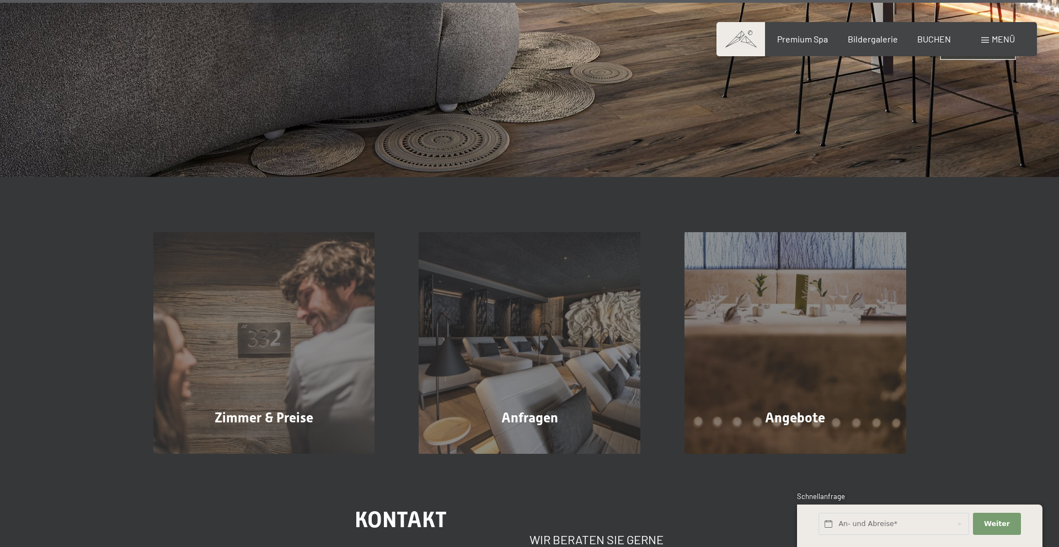
scroll to position [4684, 0]
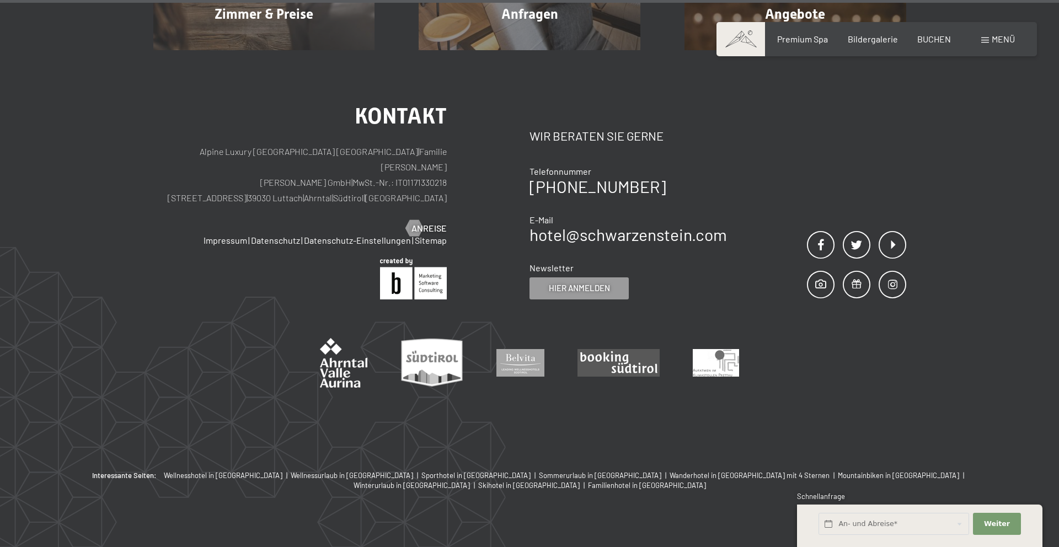
click at [1002, 36] on span "Menü" at bounding box center [1002, 39] width 23 height 10
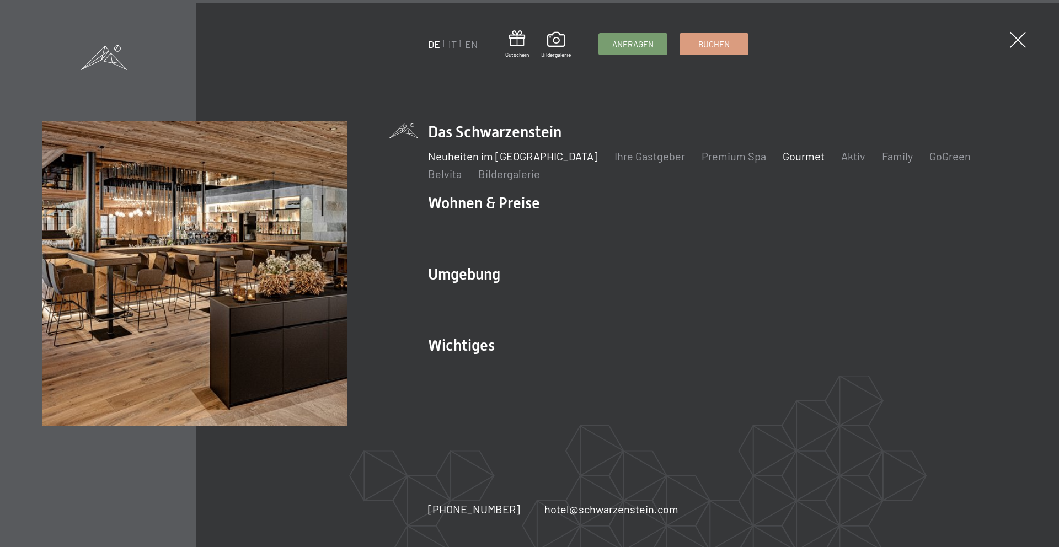
click at [782, 160] on link "Gourmet" at bounding box center [803, 155] width 42 height 13
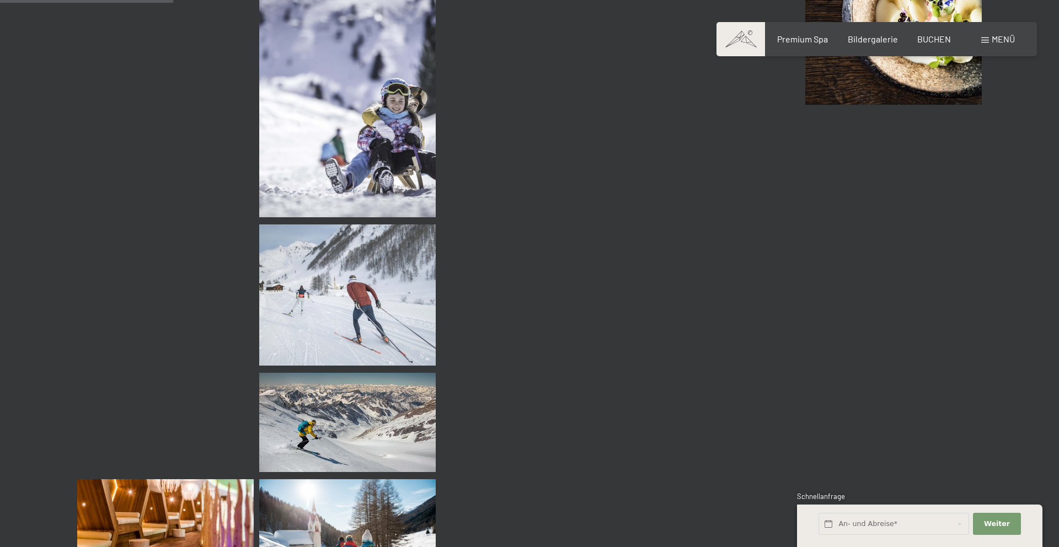
scroll to position [2431, 0]
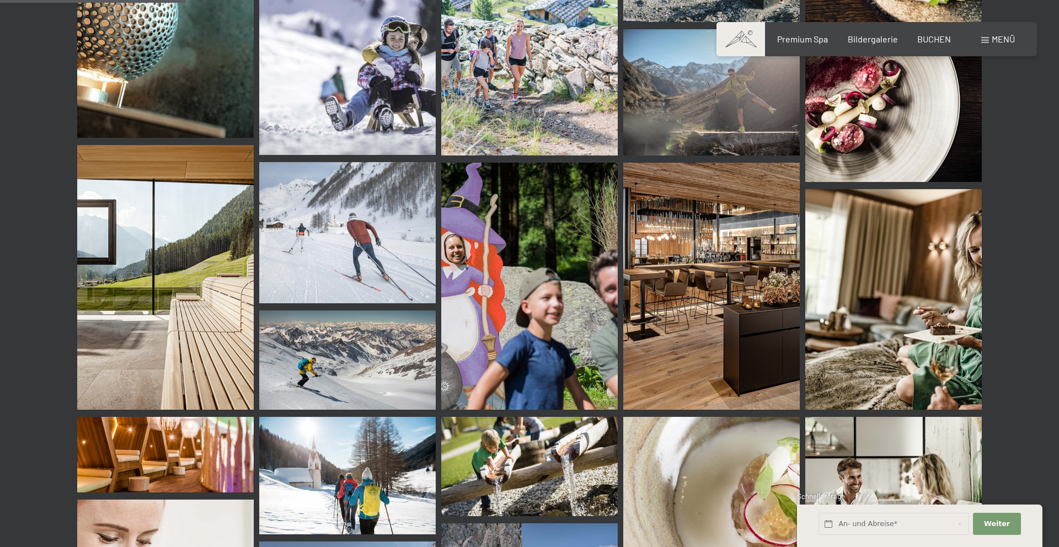
click at [725, 256] on img at bounding box center [711, 286] width 176 height 247
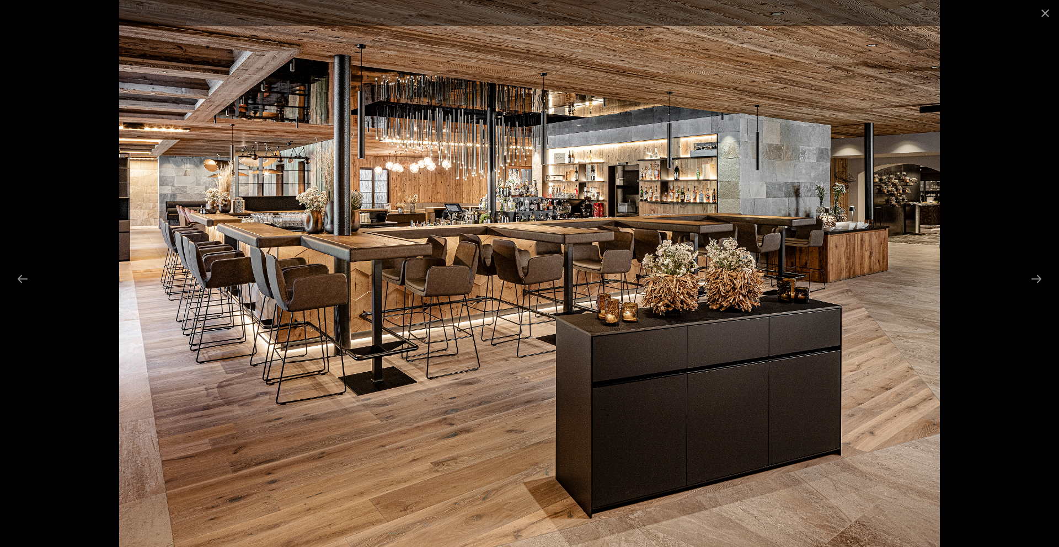
scroll to position [9452, 0]
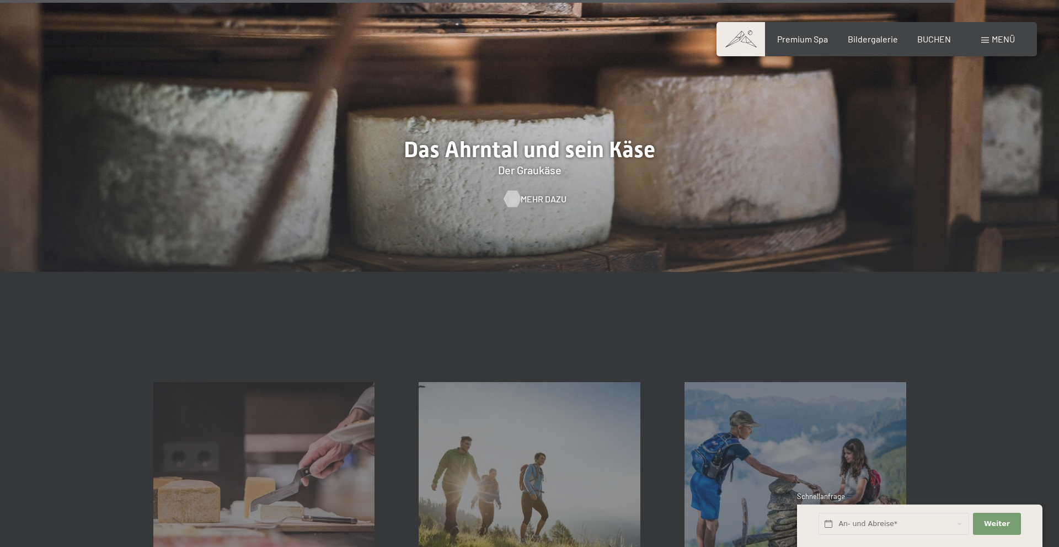
scroll to position [3750, 0]
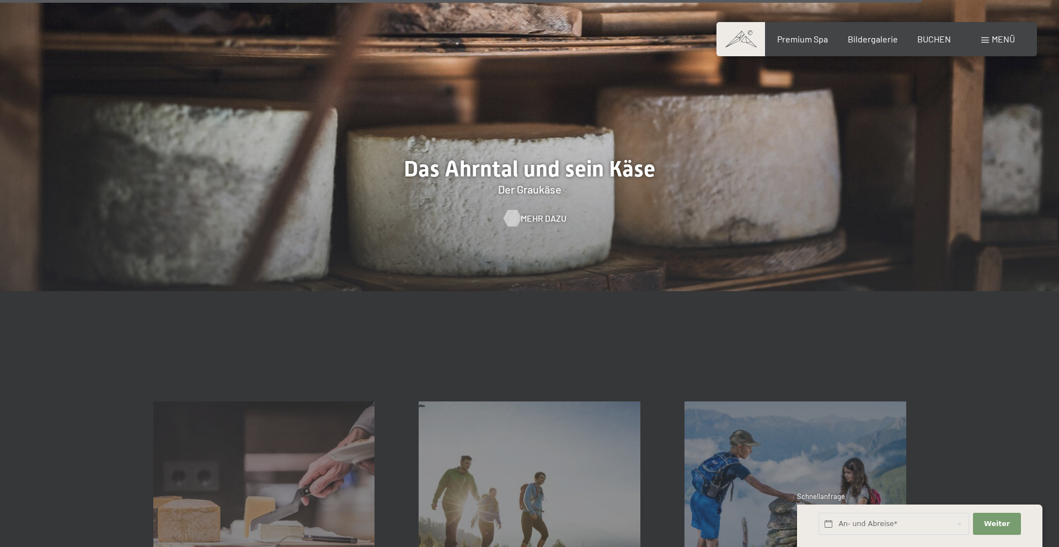
click at [546, 212] on span "Mehr dazu" at bounding box center [544, 218] width 46 height 12
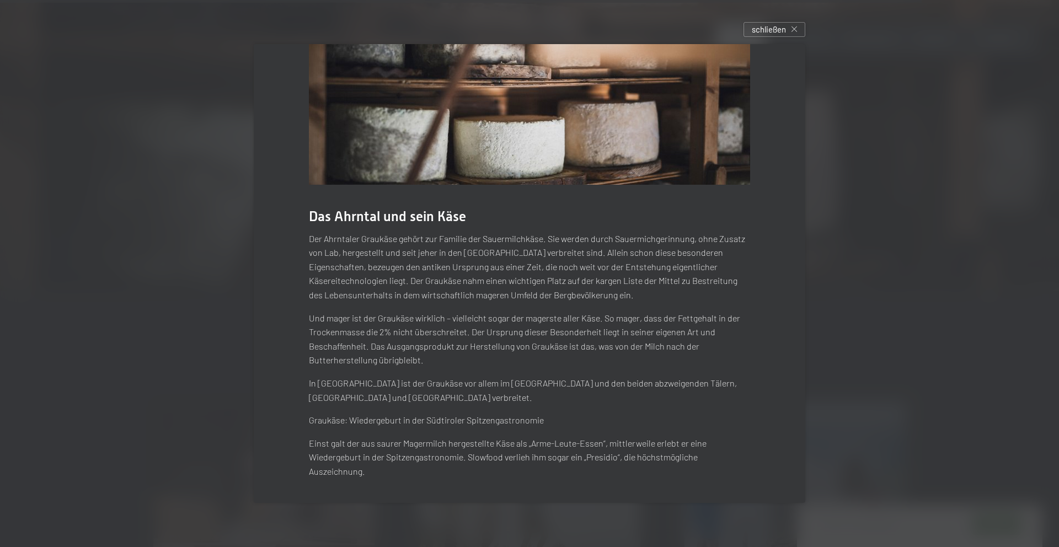
scroll to position [0, 0]
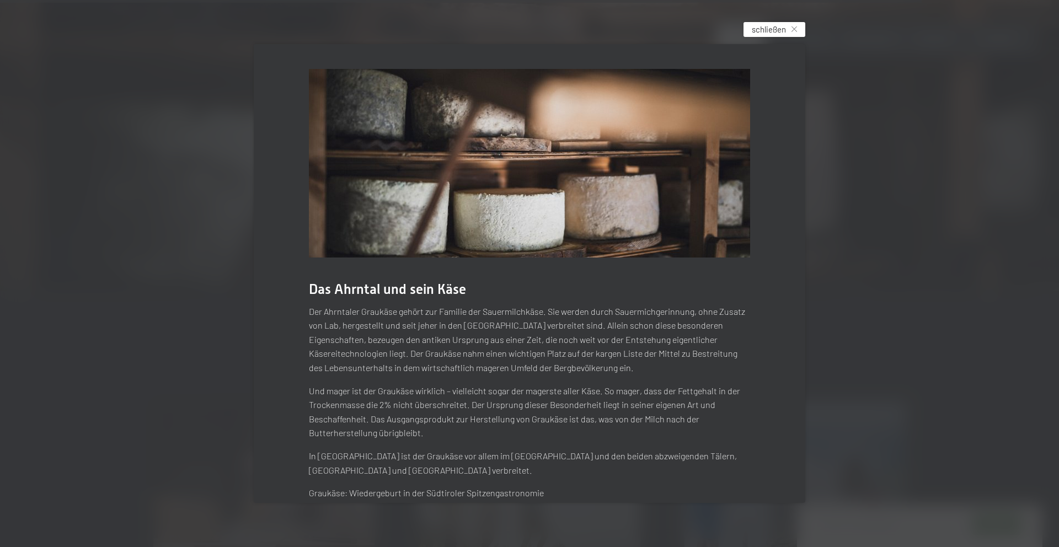
click at [787, 34] on div "schließen" at bounding box center [774, 29] width 62 height 15
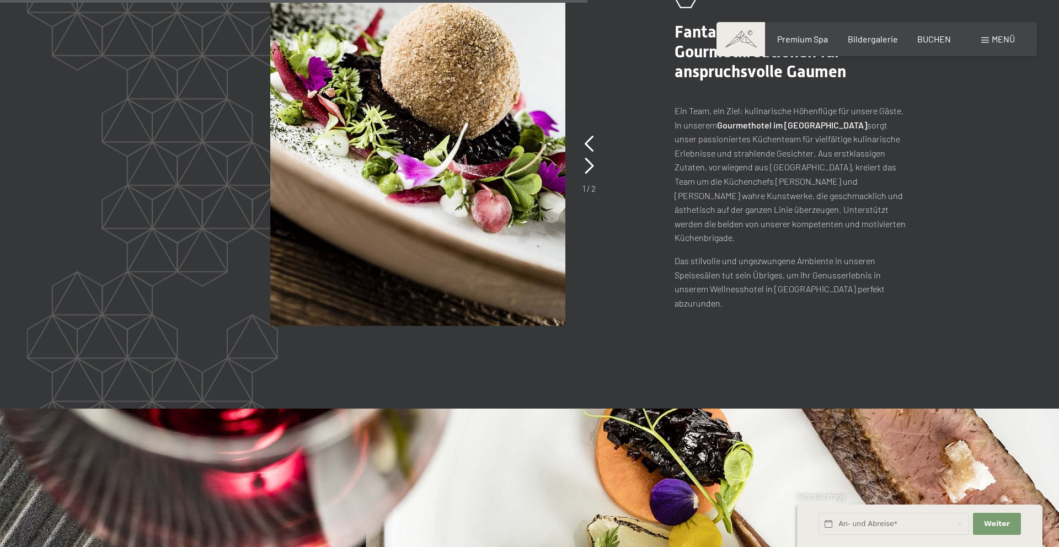
scroll to position [2391, 0]
click at [589, 135] on icon at bounding box center [588, 143] width 9 height 17
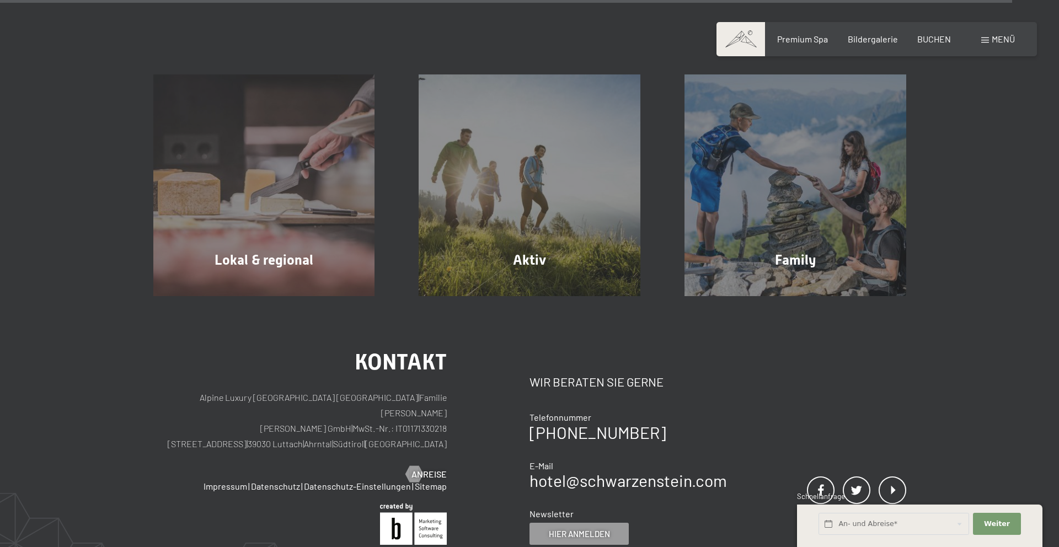
scroll to position [4024, 0]
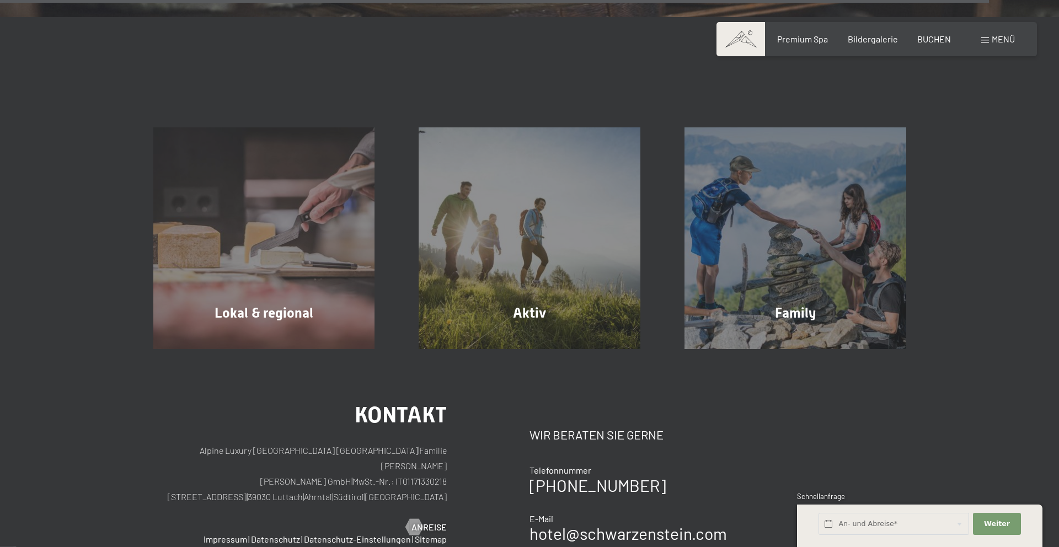
click at [998, 37] on span "Menü" at bounding box center [1002, 39] width 23 height 10
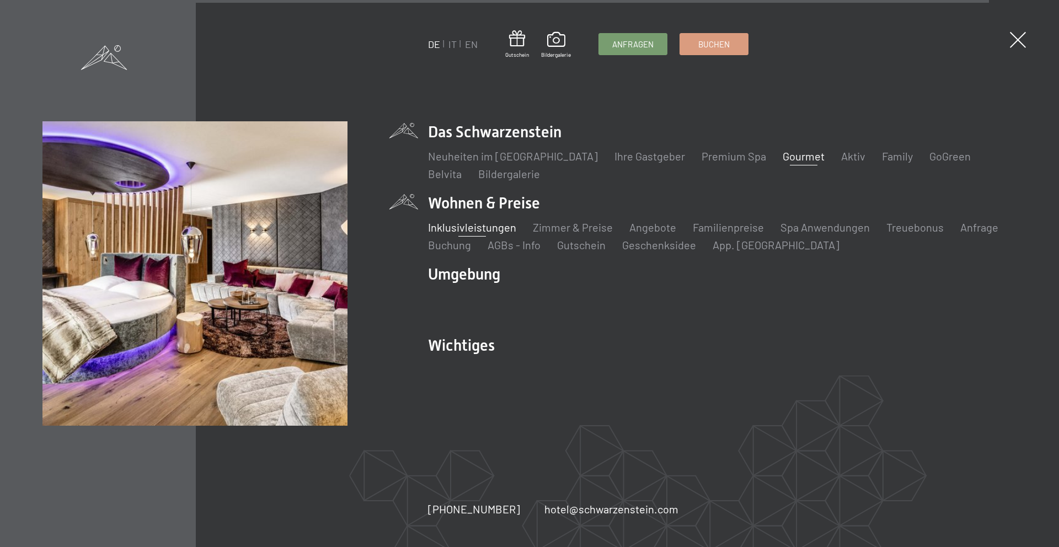
click at [490, 230] on link "Inklusivleistungen" at bounding box center [472, 227] width 88 height 13
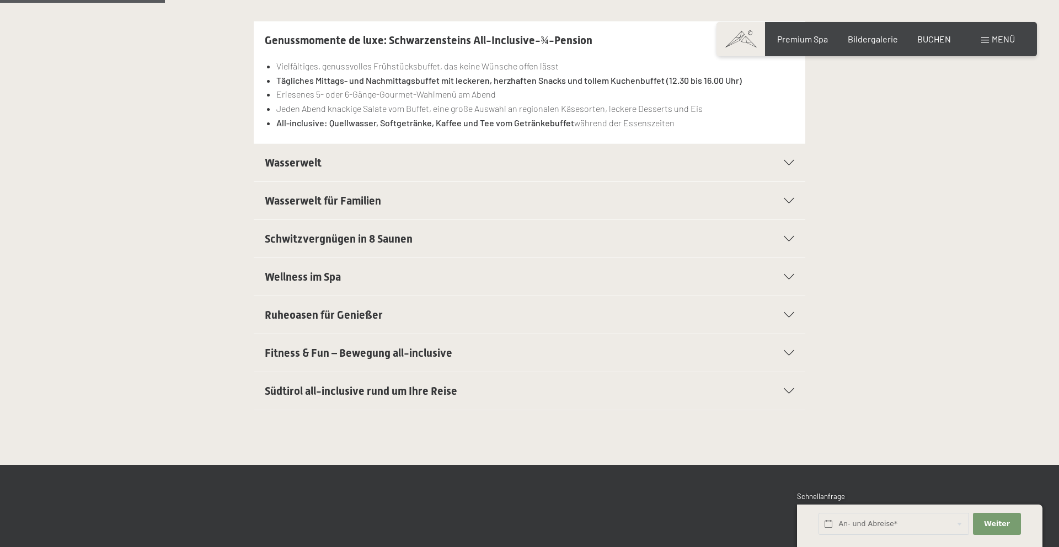
scroll to position [328, 0]
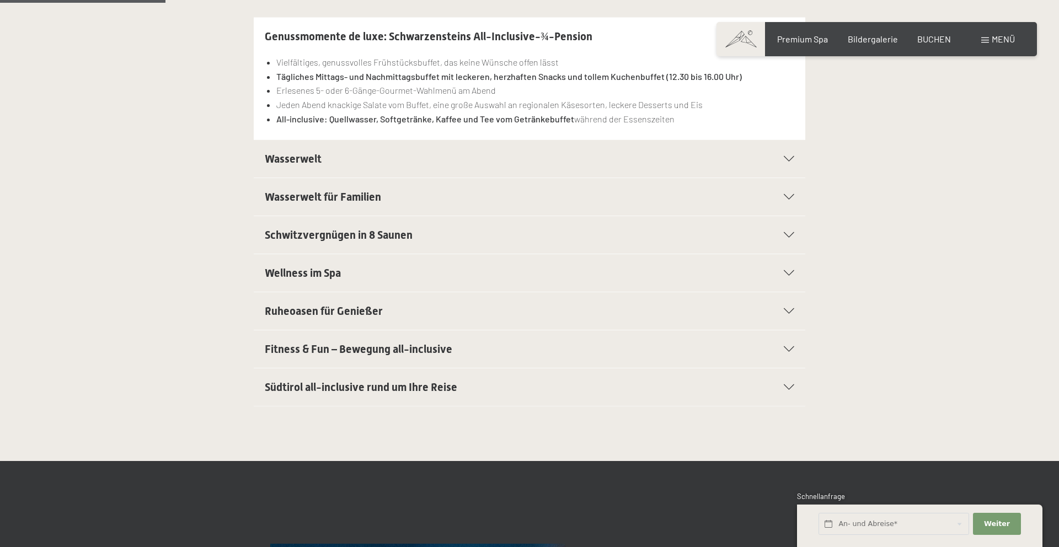
click at [491, 310] on span "Einwilligung Marketing*" at bounding box center [468, 305] width 91 height 11
click at [418, 310] on input "Einwilligung Marketing*" at bounding box center [412, 305] width 11 height 11
checkbox input "false"
click at [302, 310] on span "Ruheoasen für Genießer" at bounding box center [324, 310] width 118 height 13
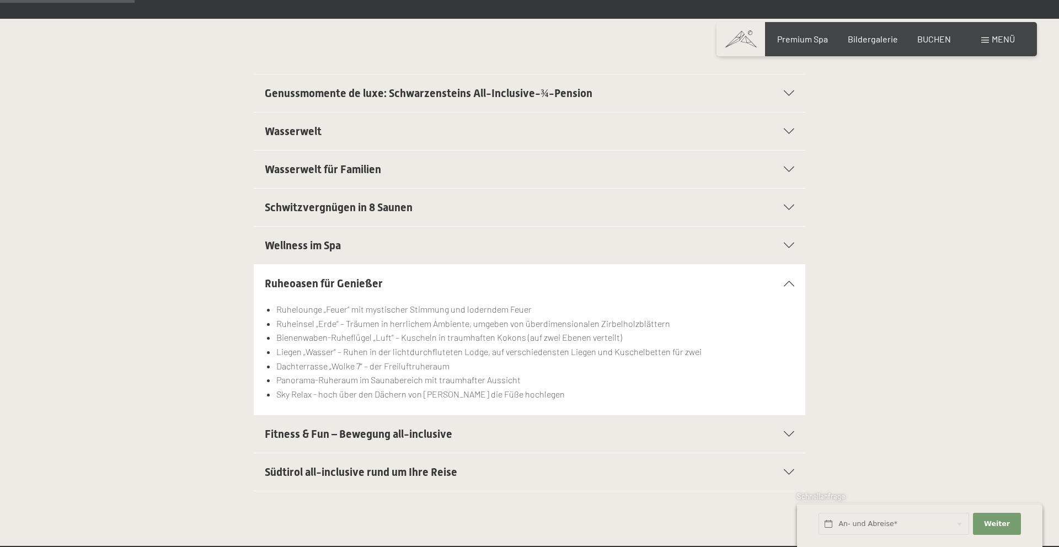
scroll to position [270, 0]
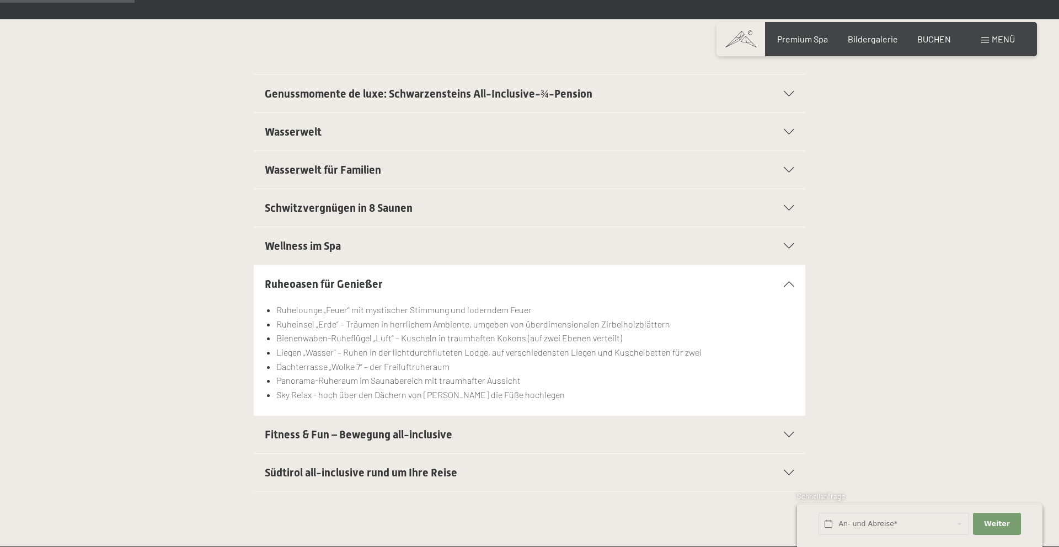
click at [476, 99] on span "Genussmomente de luxe: Schwarzensteins All-Inclusive-¾-Pension" at bounding box center [429, 93] width 328 height 13
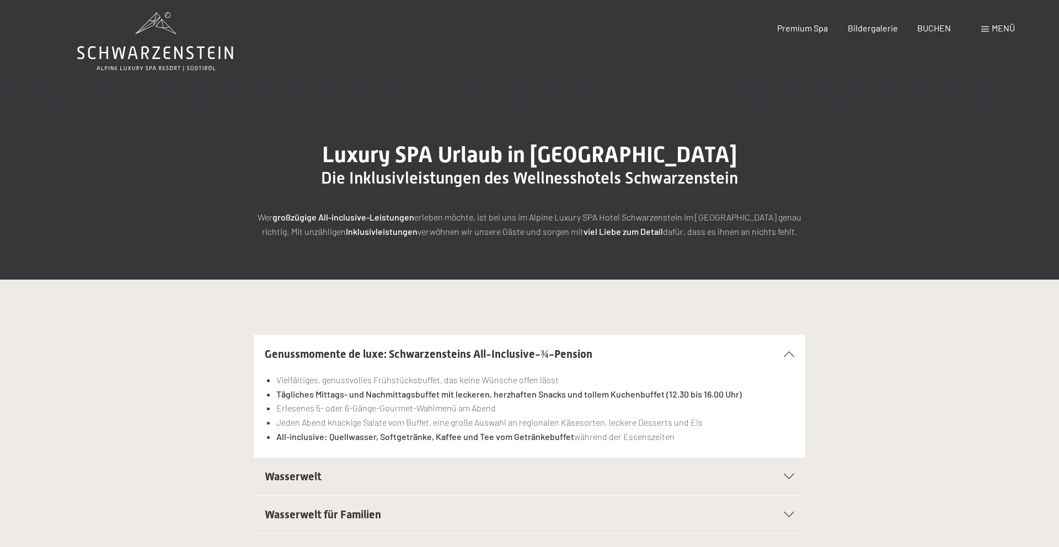
scroll to position [0, 0]
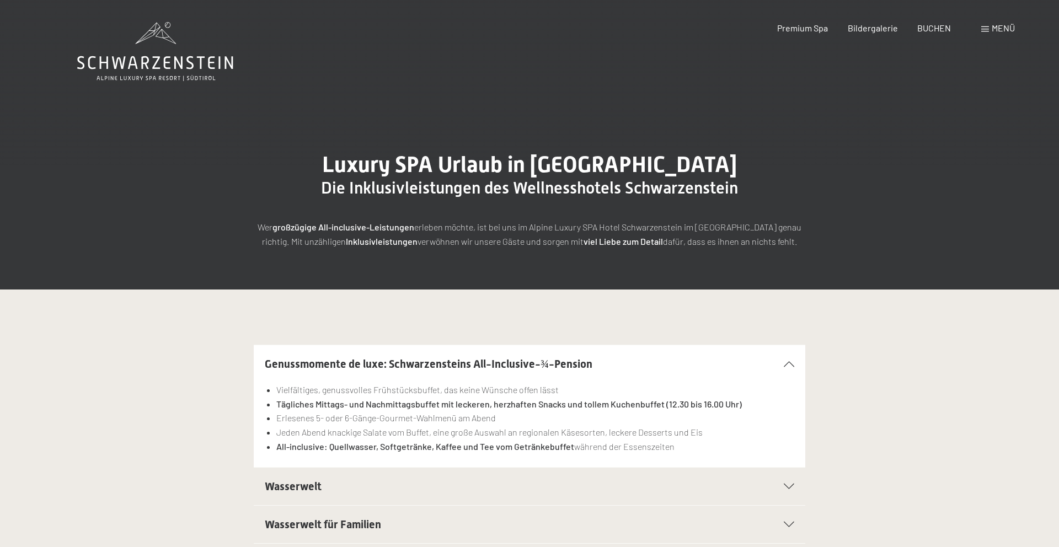
click at [986, 24] on div "Menü" at bounding box center [998, 28] width 34 height 12
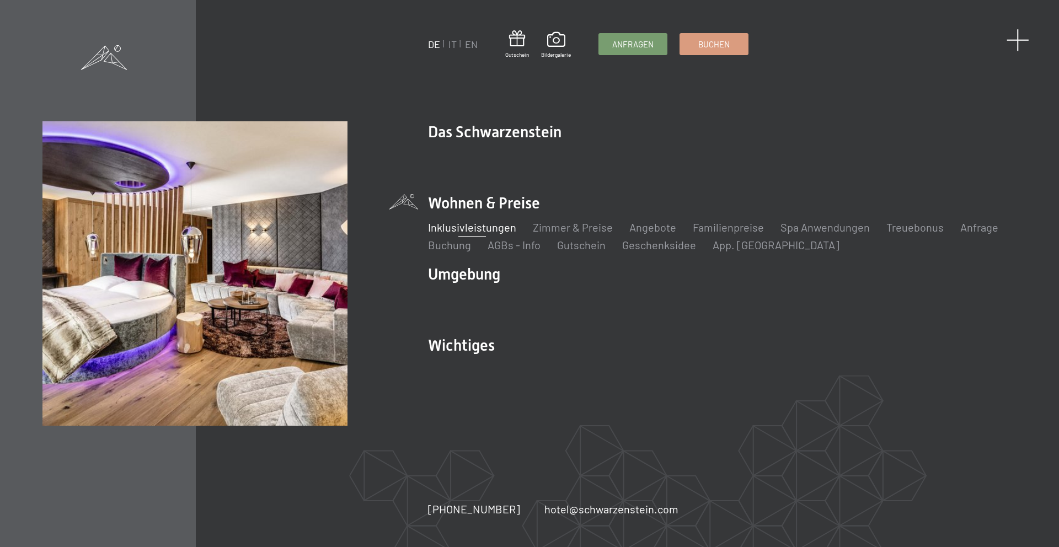
click at [1013, 43] on span at bounding box center [1017, 40] width 23 height 23
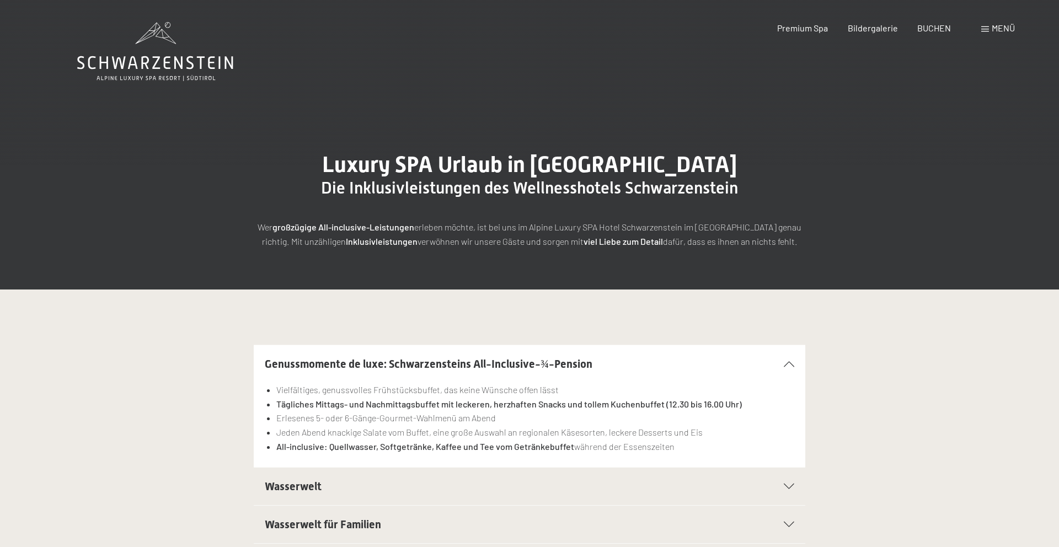
click at [1006, 27] on span "Menü" at bounding box center [1002, 28] width 23 height 10
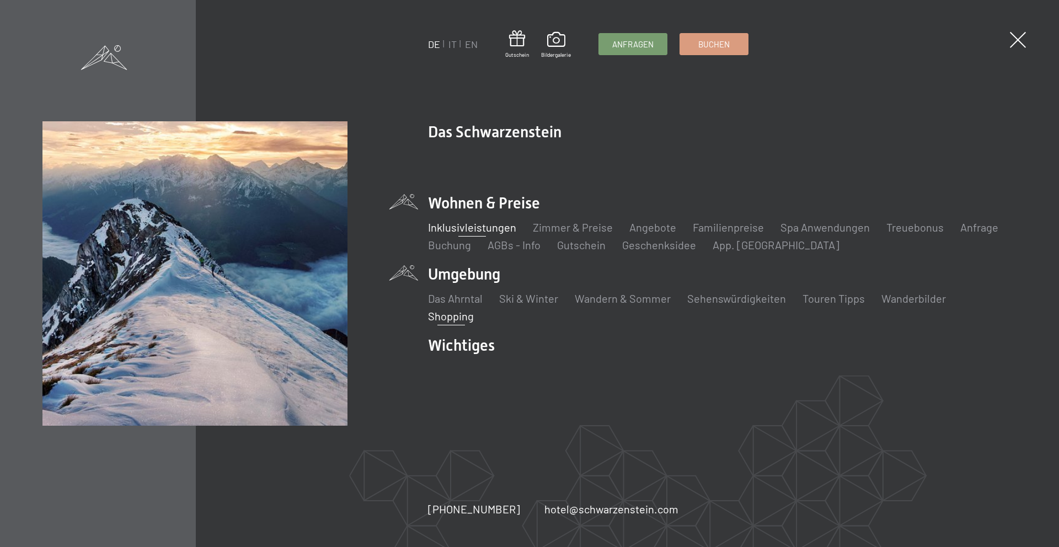
click at [448, 318] on link "Shopping" at bounding box center [451, 315] width 46 height 13
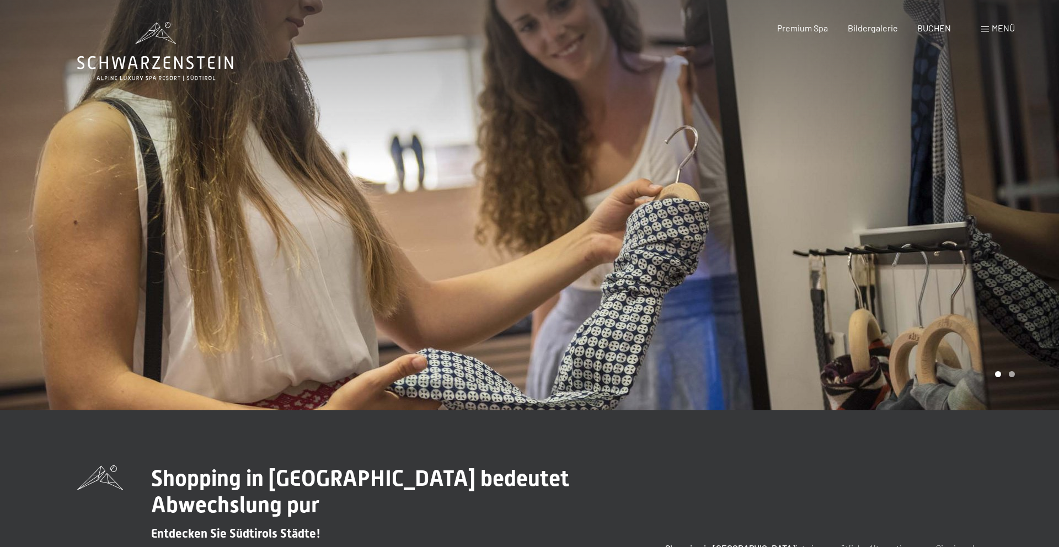
click at [1012, 26] on span "Menü" at bounding box center [1002, 28] width 23 height 10
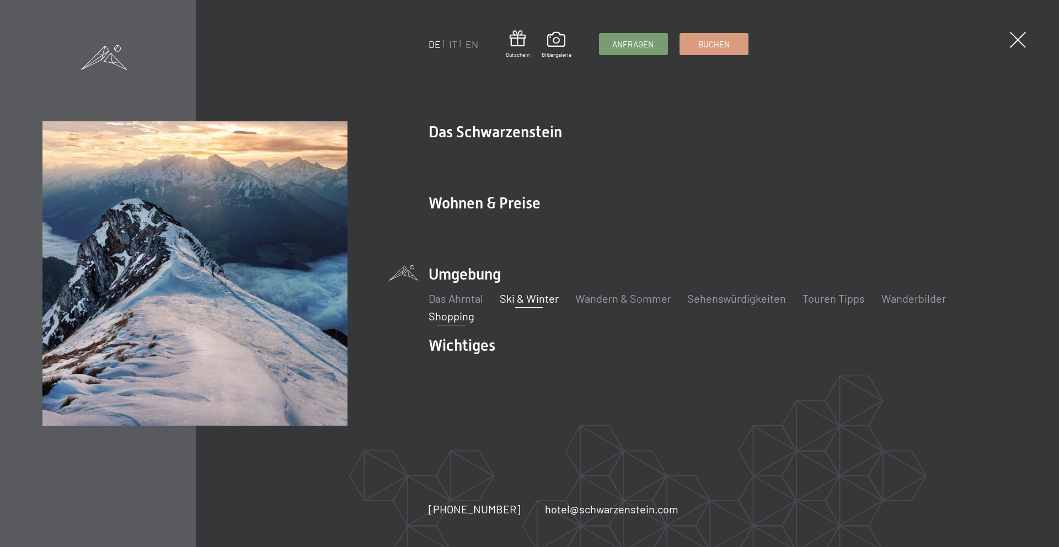
click at [543, 299] on link "Ski & Winter" at bounding box center [528, 298] width 59 height 13
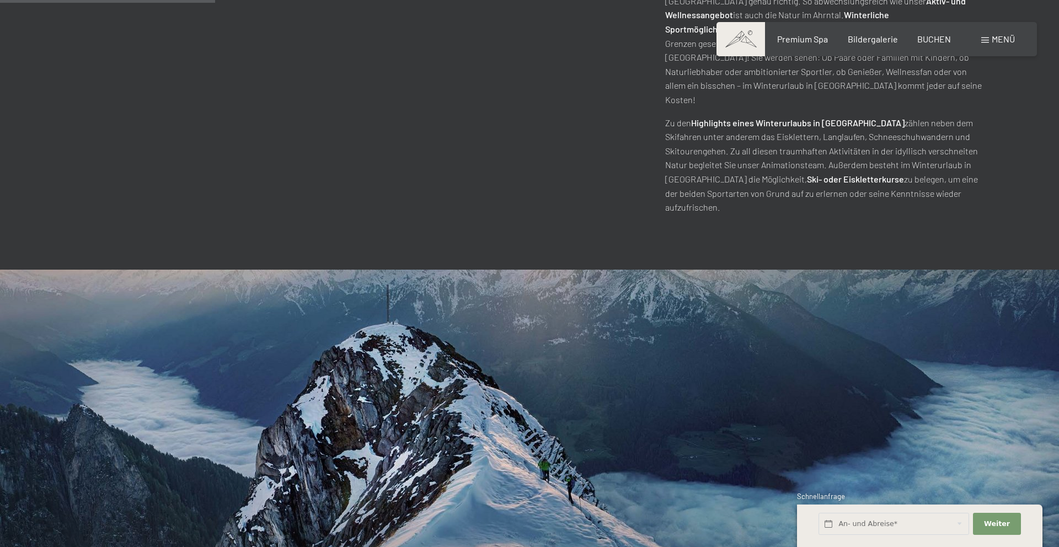
scroll to position [813, 0]
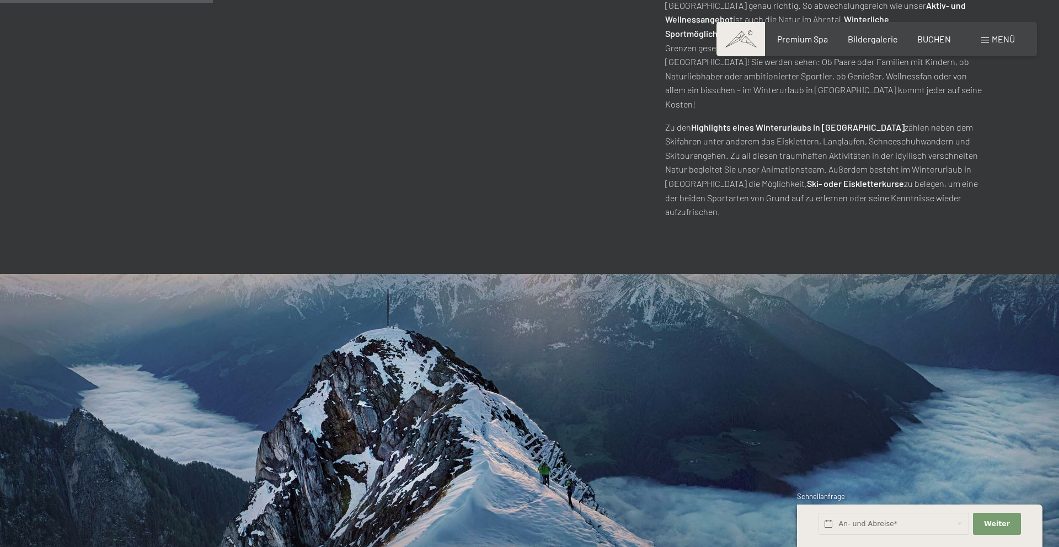
click at [994, 37] on span "Menü" at bounding box center [1002, 39] width 23 height 10
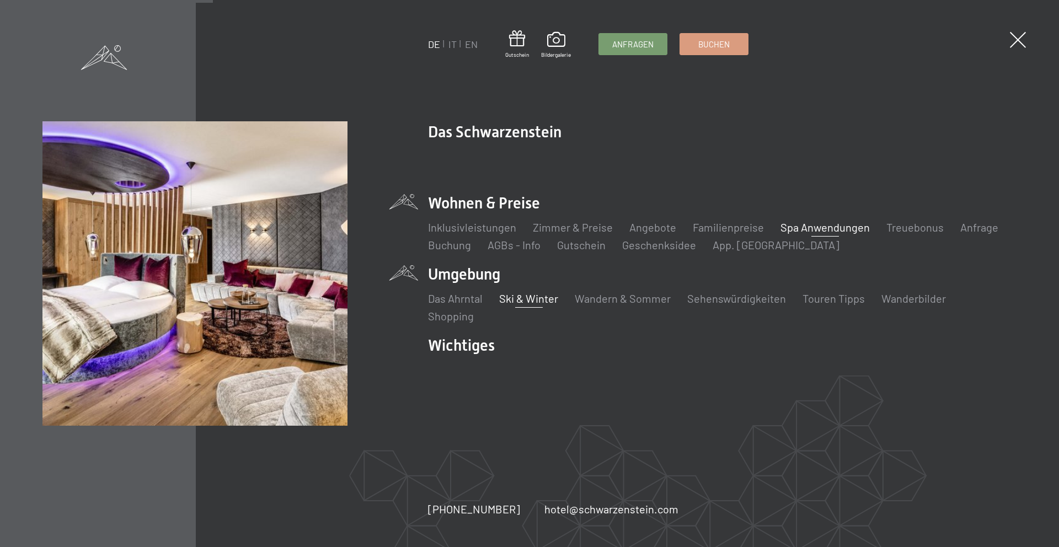
click at [850, 230] on link "Spa Anwendungen" at bounding box center [824, 227] width 89 height 13
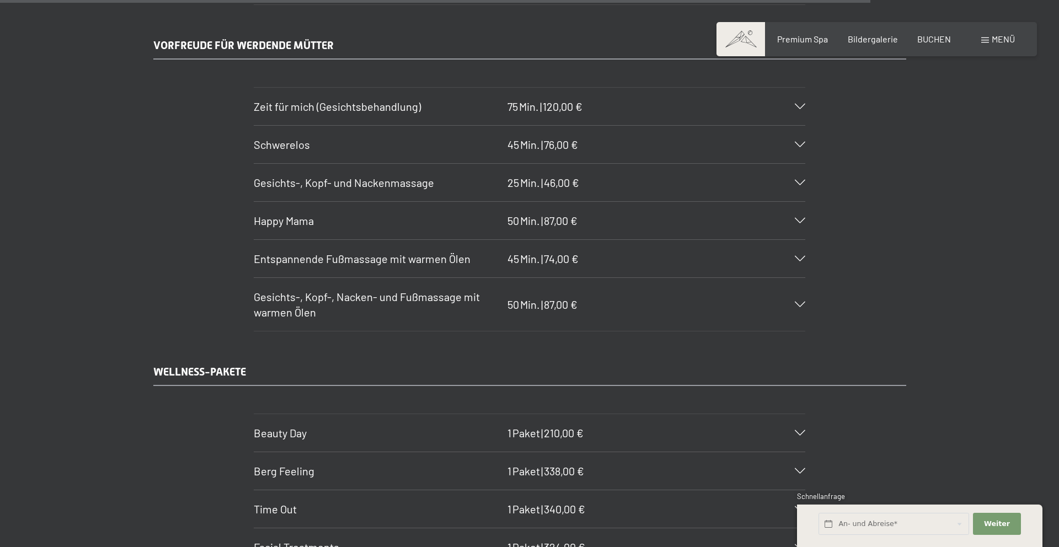
scroll to position [7227, 0]
